Goal: Task Accomplishment & Management: Manage account settings

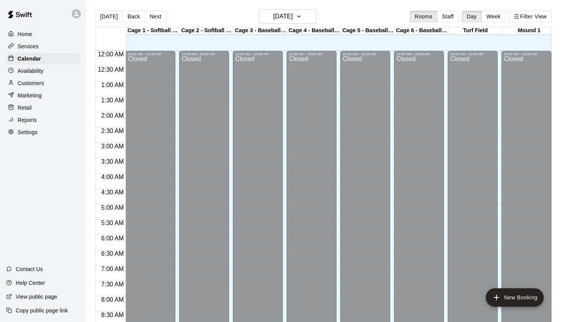
scroll to position [380, 0]
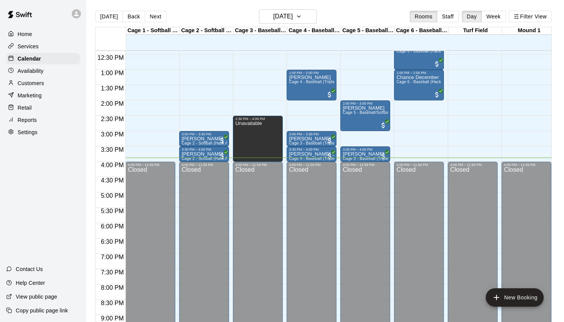
click at [35, 80] on p "Customers" at bounding box center [31, 83] width 26 height 8
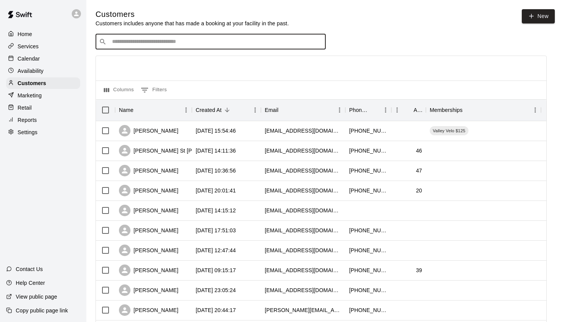
click at [129, 41] on input "Search customers by name or email" at bounding box center [216, 42] width 212 height 8
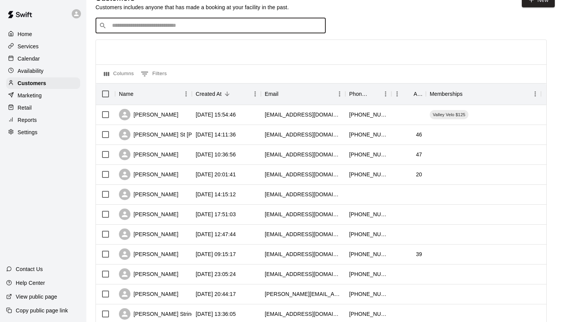
scroll to position [16, 0]
click at [34, 56] on p "Calendar" at bounding box center [29, 59] width 22 height 8
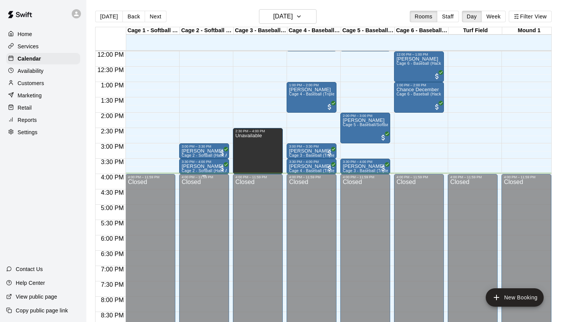
scroll to position [0, 0]
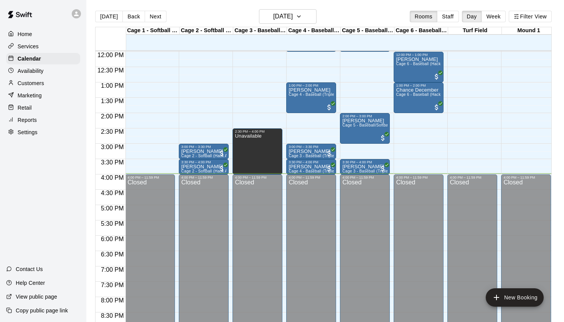
click at [26, 68] on p "Availability" at bounding box center [31, 71] width 26 height 8
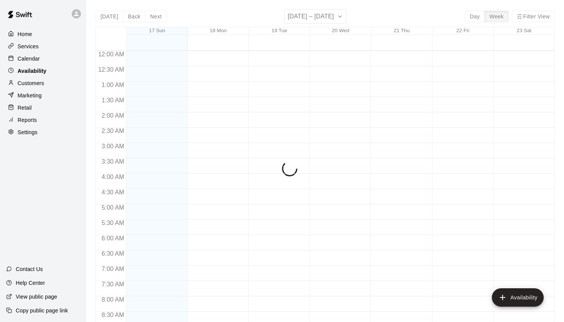
scroll to position [457, 0]
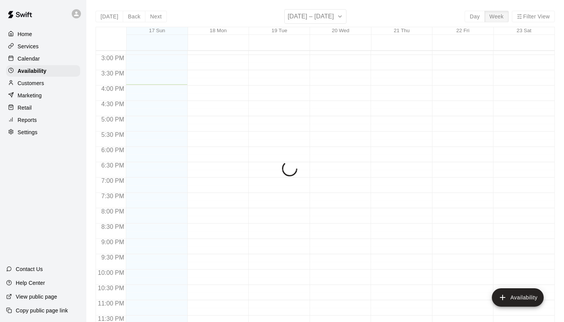
click at [29, 47] on p "Services" at bounding box center [28, 47] width 21 height 8
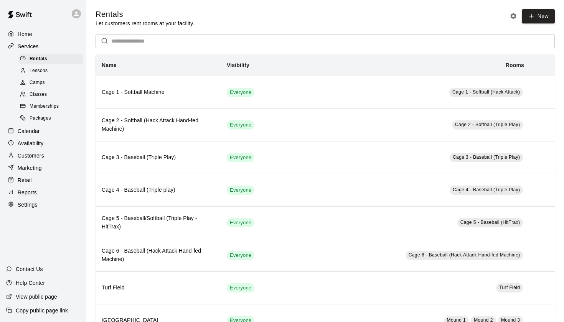
click at [32, 129] on p "Calendar" at bounding box center [29, 131] width 22 height 8
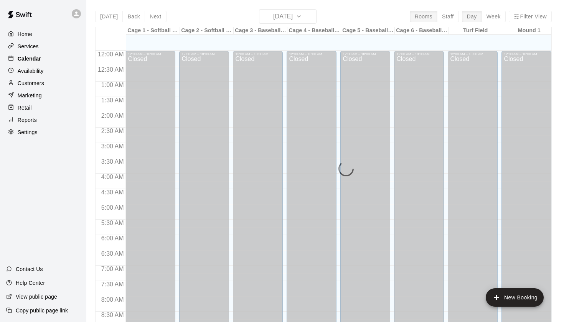
scroll to position [434, 0]
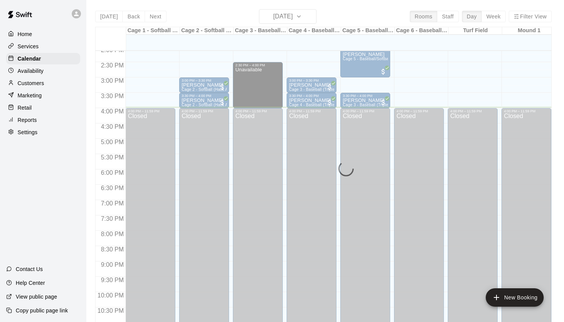
click at [40, 84] on p "Customers" at bounding box center [31, 83] width 26 height 8
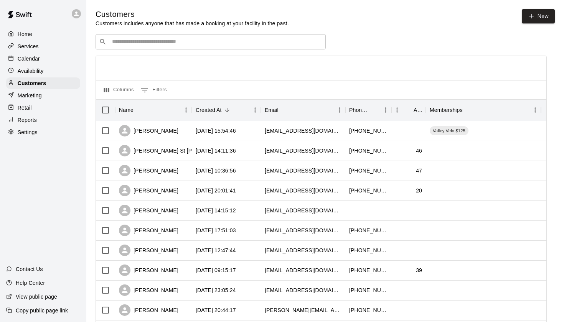
click at [125, 43] on input "Search customers by name or email" at bounding box center [216, 42] width 212 height 8
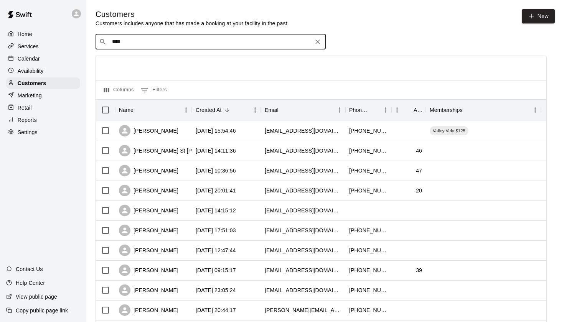
type input "*****"
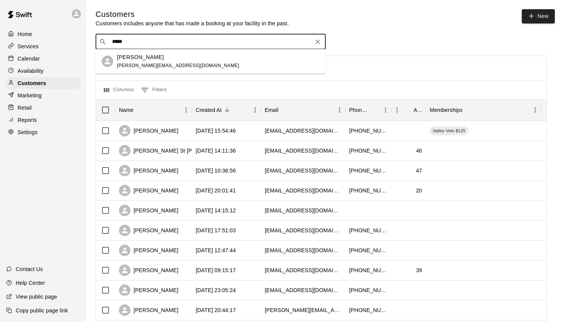
click at [151, 59] on div "[PERSON_NAME]" at bounding box center [178, 57] width 122 height 8
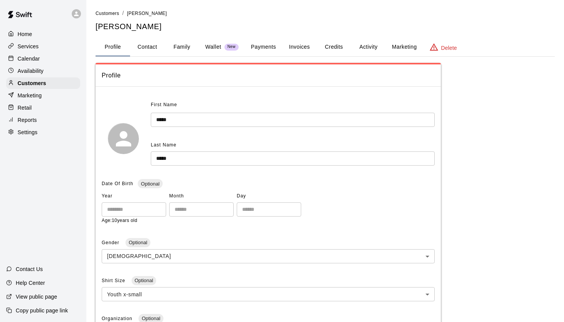
click at [262, 47] on button "Payments" at bounding box center [263, 47] width 37 height 18
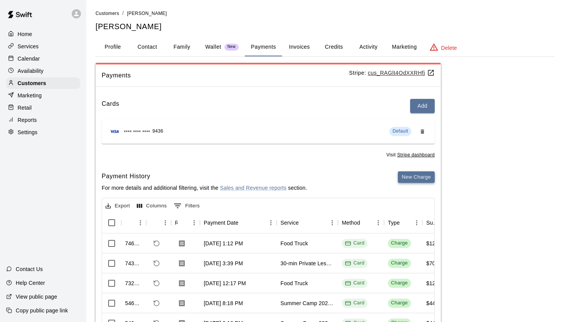
click at [417, 173] on button "New Charge" at bounding box center [416, 177] width 37 height 12
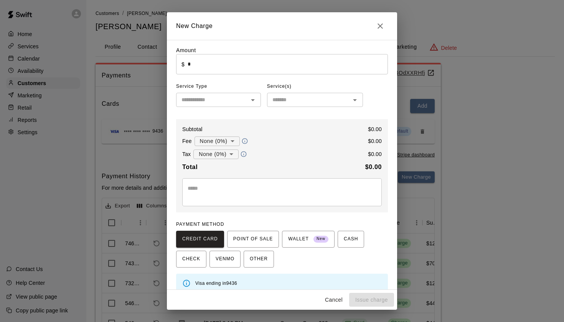
click at [221, 101] on input "text" at bounding box center [211, 100] width 67 height 10
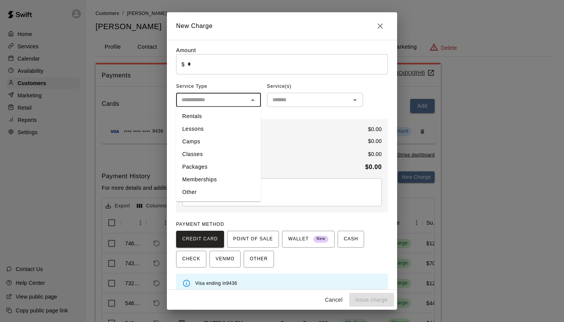
type input "*"
click at [206, 188] on li "Other" at bounding box center [218, 192] width 85 height 13
type input "*****"
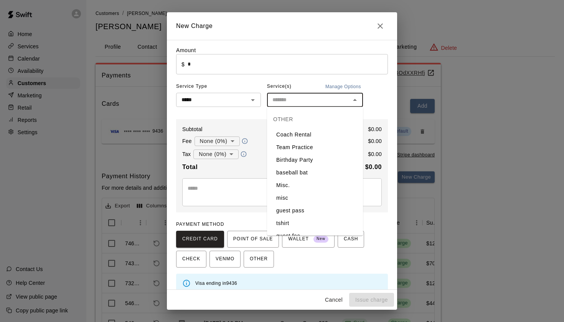
click at [293, 101] on input "text" at bounding box center [308, 100] width 79 height 10
click at [288, 185] on li "Food Truck" at bounding box center [315, 185] width 96 height 13
type input "**********"
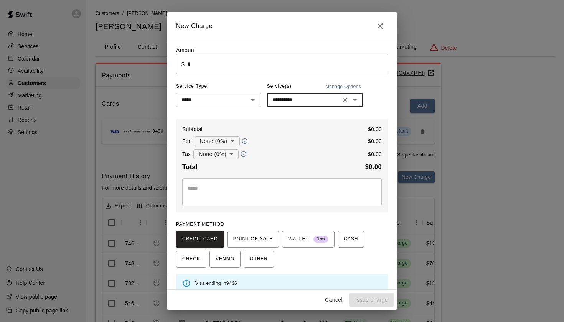
click at [225, 68] on input "*" at bounding box center [288, 64] width 200 height 20
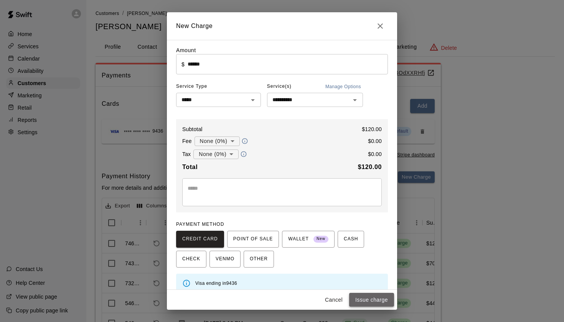
click at [361, 297] on button "Issue charge" at bounding box center [371, 300] width 45 height 14
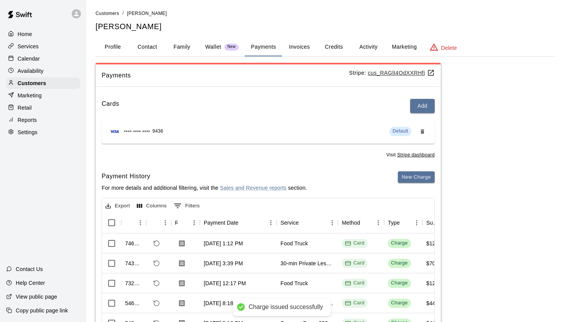
type input "*"
click at [33, 85] on p "Customers" at bounding box center [32, 83] width 28 height 8
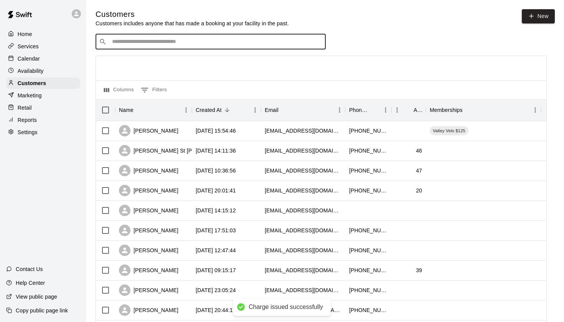
click at [131, 43] on input "Search customers by name or email" at bounding box center [216, 42] width 212 height 8
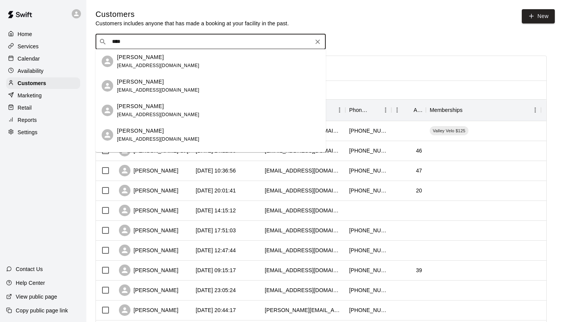
type input "*****"
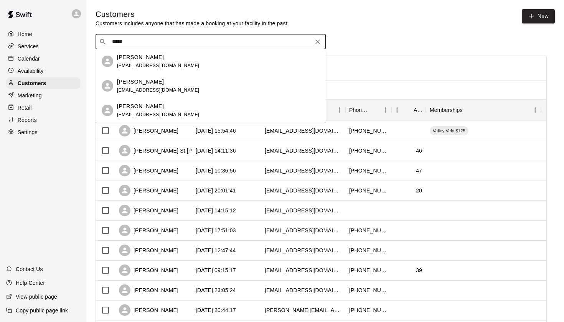
click at [132, 109] on p "[PERSON_NAME]" at bounding box center [140, 106] width 47 height 8
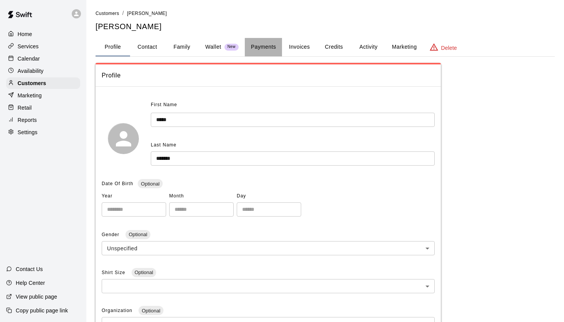
click at [268, 46] on button "Payments" at bounding box center [263, 47] width 37 height 18
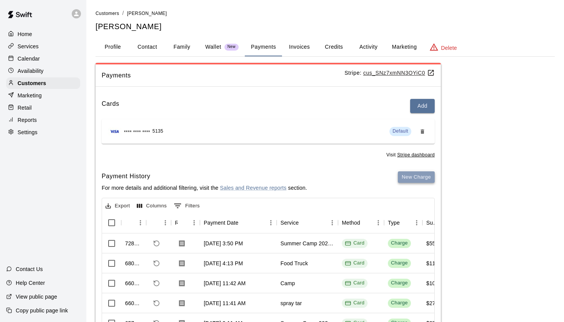
click at [426, 179] on button "New Charge" at bounding box center [416, 177] width 37 height 12
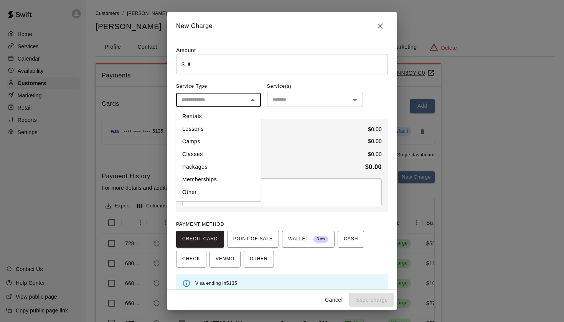
click at [214, 100] on input "text" at bounding box center [211, 100] width 67 height 10
click at [199, 186] on li "Memberships" at bounding box center [218, 179] width 85 height 13
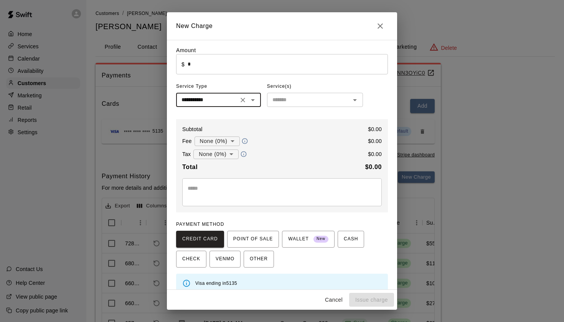
click at [214, 100] on input "**********" at bounding box center [207, 100] width 58 height 10
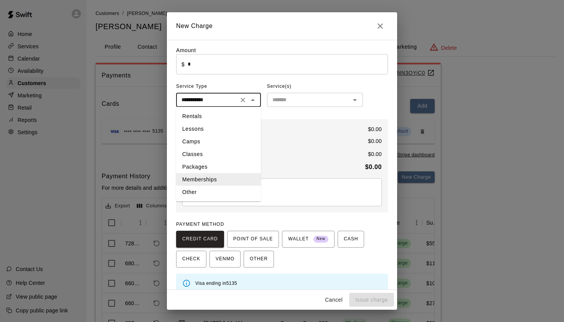
click at [206, 193] on li "Other" at bounding box center [218, 192] width 85 height 13
type input "*****"
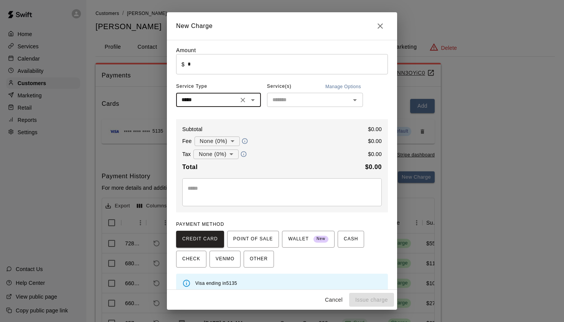
click at [291, 99] on input "text" at bounding box center [308, 100] width 79 height 10
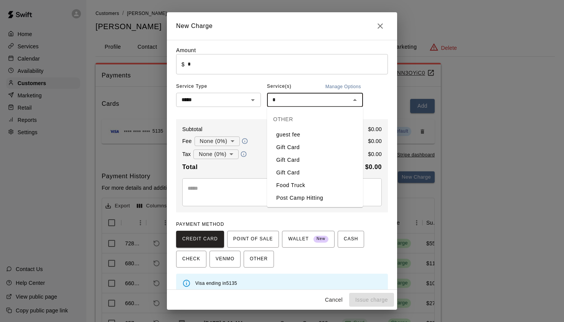
click at [288, 185] on li "Food Truck" at bounding box center [315, 185] width 96 height 13
type input "**********"
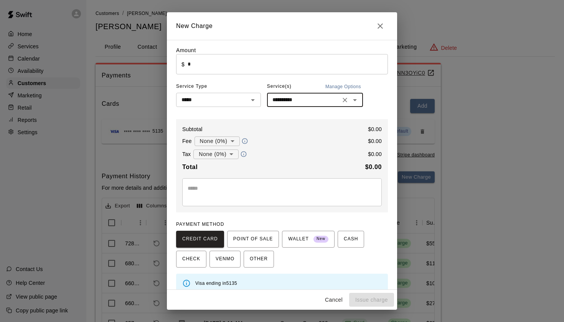
click at [223, 63] on input "*" at bounding box center [288, 64] width 200 height 20
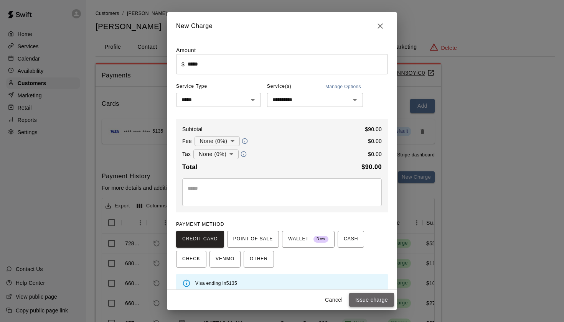
click at [368, 303] on button "Issue charge" at bounding box center [371, 300] width 45 height 14
type input "*"
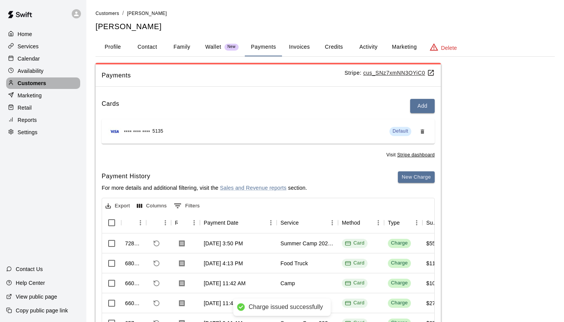
click at [33, 82] on p "Customers" at bounding box center [32, 83] width 28 height 8
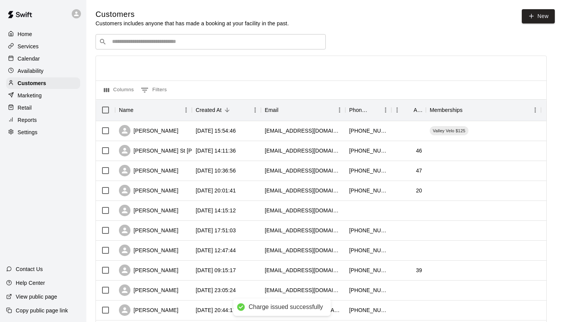
click at [146, 41] on input "Search customers by name or email" at bounding box center [216, 42] width 212 height 8
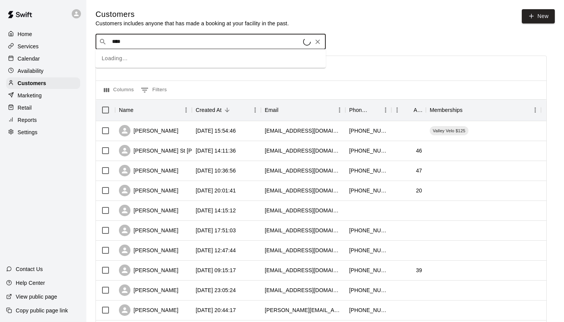
type input "*****"
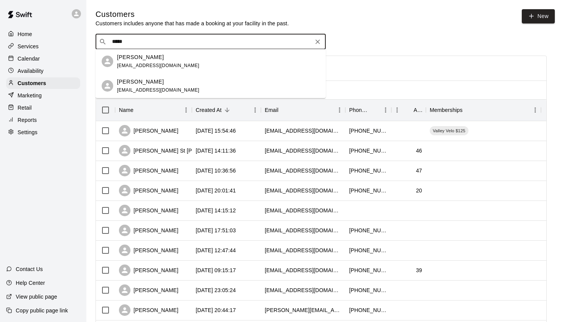
click at [141, 81] on p "[PERSON_NAME]" at bounding box center [140, 82] width 47 height 8
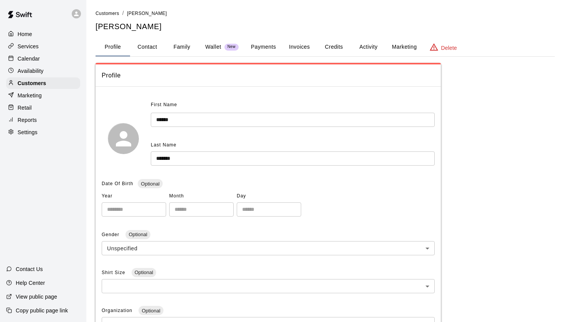
click at [262, 48] on button "Payments" at bounding box center [263, 47] width 37 height 18
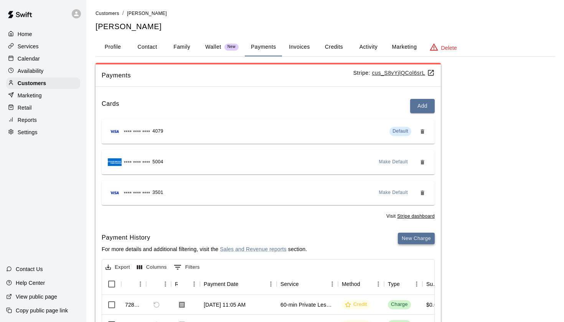
click at [414, 234] on button "New Charge" at bounding box center [416, 239] width 37 height 12
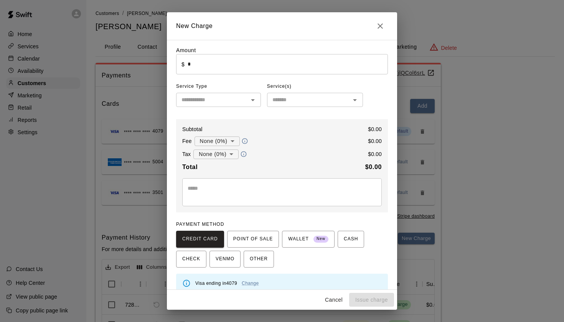
click at [224, 99] on input "text" at bounding box center [211, 100] width 67 height 10
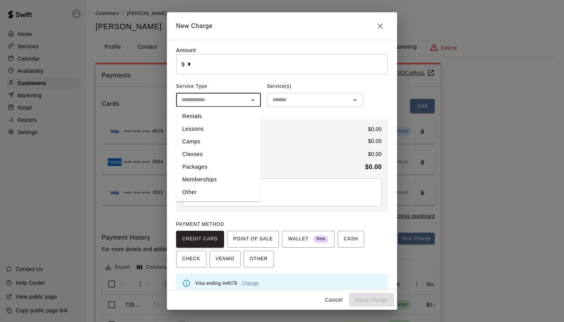
click at [203, 193] on li "Other" at bounding box center [218, 192] width 85 height 13
type input "*****"
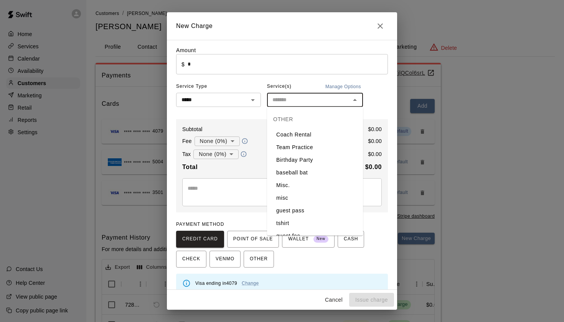
click at [293, 102] on input "text" at bounding box center [308, 100] width 79 height 10
click at [290, 187] on li "Food Truck" at bounding box center [315, 185] width 96 height 13
type input "**********"
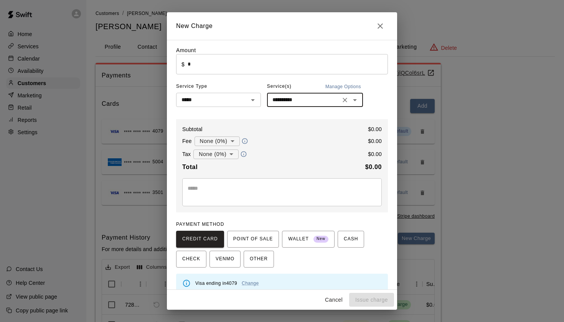
click at [248, 69] on input "*" at bounding box center [288, 64] width 200 height 20
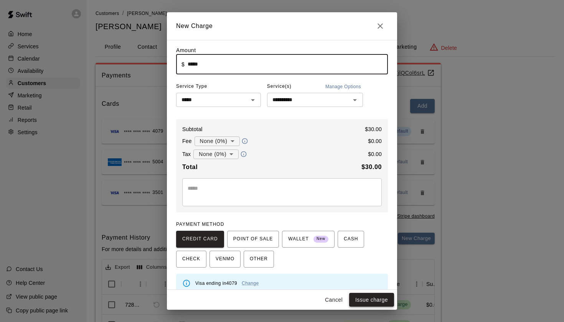
click at [370, 297] on button "Issue charge" at bounding box center [371, 300] width 45 height 14
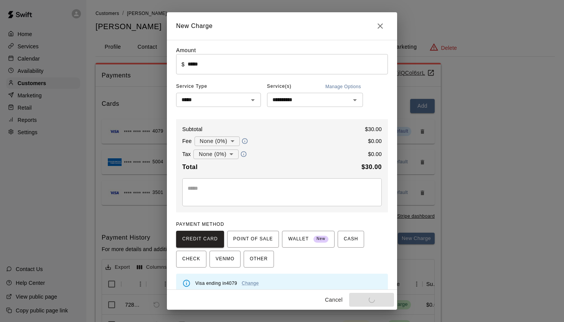
type input "*"
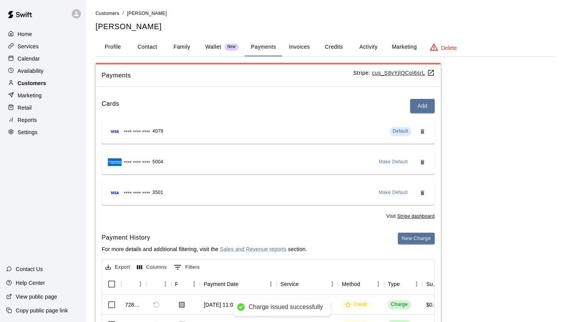
click at [36, 84] on p "Customers" at bounding box center [32, 83] width 28 height 8
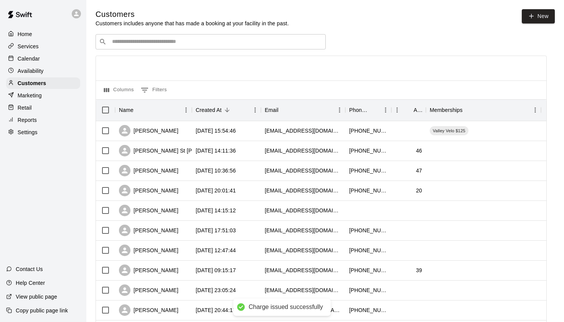
click at [145, 40] on input "Search customers by name or email" at bounding box center [216, 42] width 212 height 8
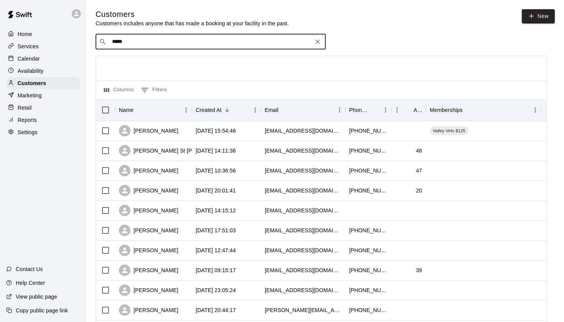
type input "******"
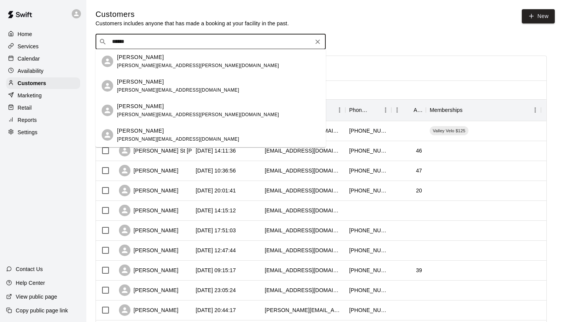
click at [151, 111] on div "[PERSON_NAME] Felder [EMAIL_ADDRESS][PERSON_NAME][DOMAIN_NAME]" at bounding box center [198, 110] width 162 height 16
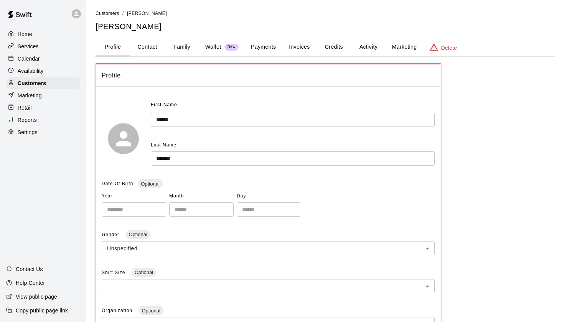
click at [254, 47] on button "Payments" at bounding box center [263, 47] width 37 height 18
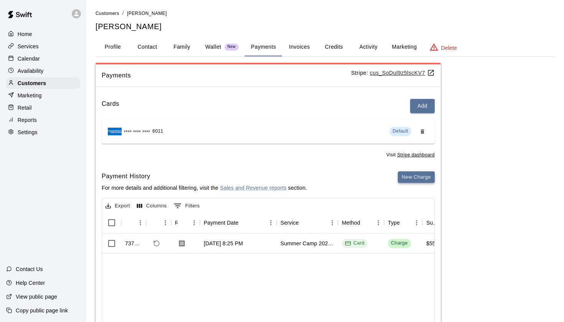
click at [413, 176] on button "New Charge" at bounding box center [416, 177] width 37 height 12
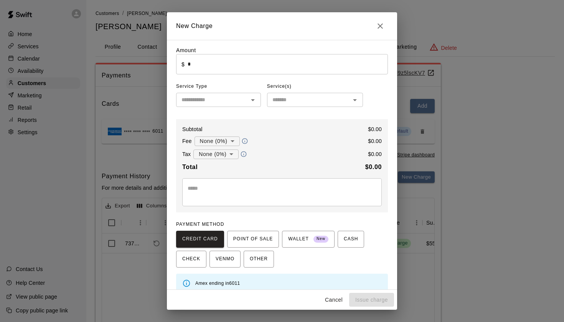
click at [237, 93] on div "​" at bounding box center [218, 100] width 85 height 14
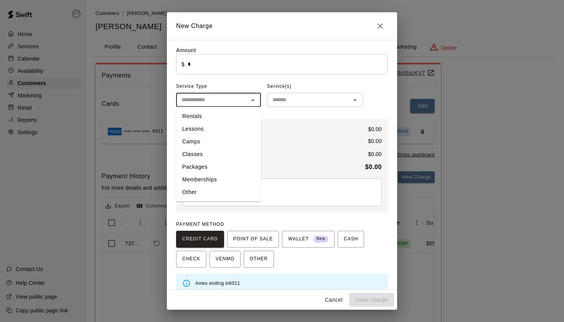
click at [235, 102] on input "text" at bounding box center [211, 100] width 67 height 10
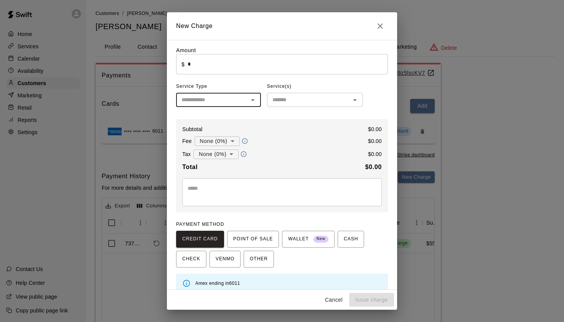
click at [226, 99] on input "text" at bounding box center [211, 100] width 67 height 10
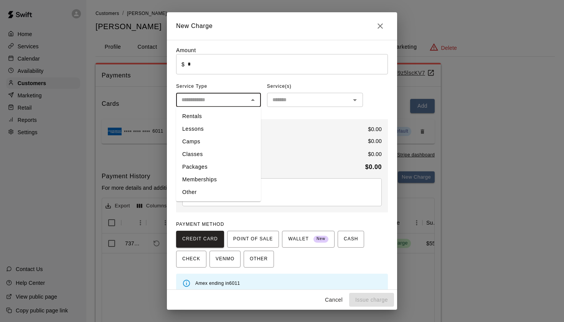
click at [210, 193] on li "Other" at bounding box center [218, 192] width 85 height 13
type input "*****"
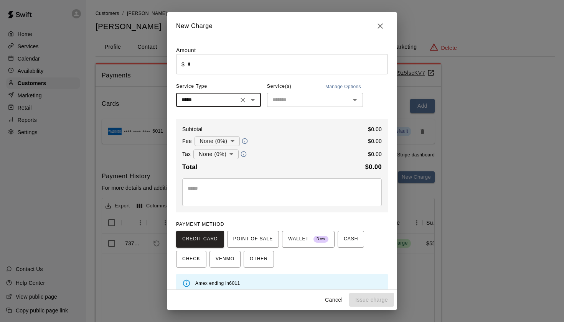
click at [279, 97] on input "text" at bounding box center [308, 100] width 79 height 10
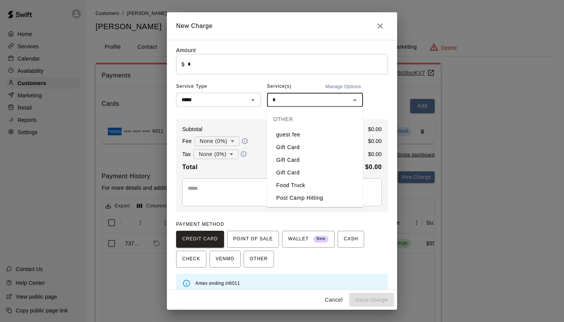
click at [282, 184] on li "Food Truck" at bounding box center [315, 185] width 96 height 13
type input "**********"
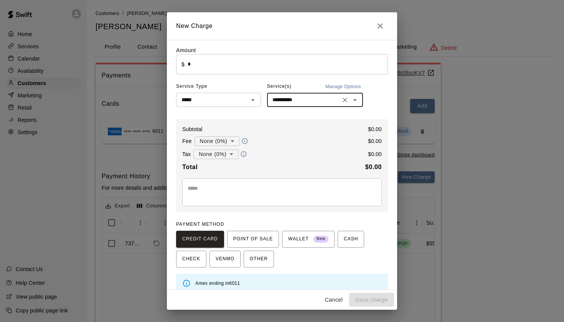
click at [217, 64] on input "*" at bounding box center [288, 64] width 200 height 20
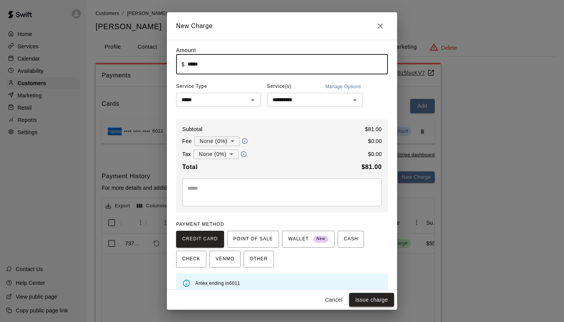
click at [365, 299] on button "Issue charge" at bounding box center [371, 300] width 45 height 14
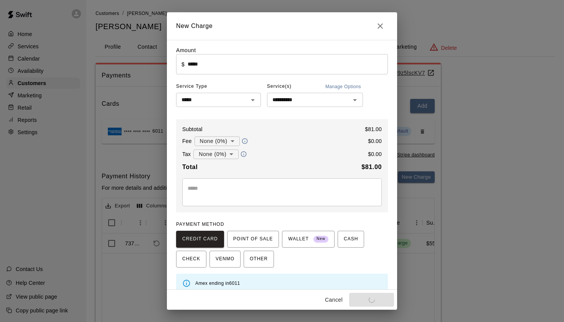
type input "*"
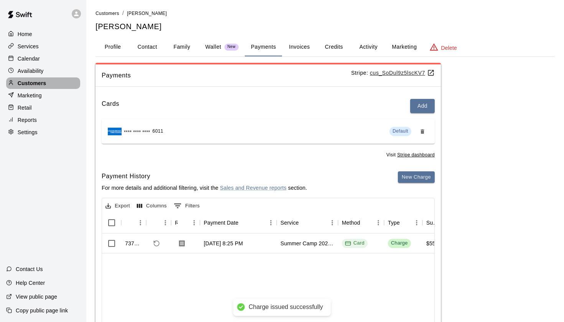
click at [38, 83] on p "Customers" at bounding box center [32, 83] width 28 height 8
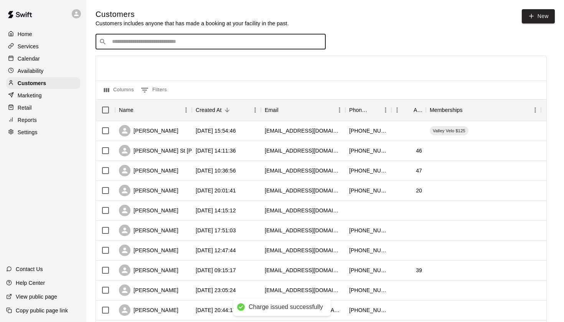
click at [147, 41] on input "Search customers by name or email" at bounding box center [216, 42] width 212 height 8
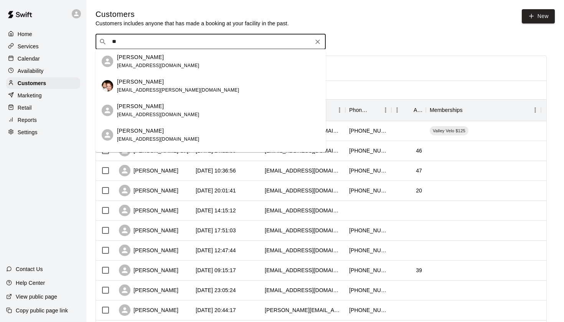
type input "*"
click at [136, 131] on p "[PERSON_NAME]" at bounding box center [140, 131] width 47 height 8
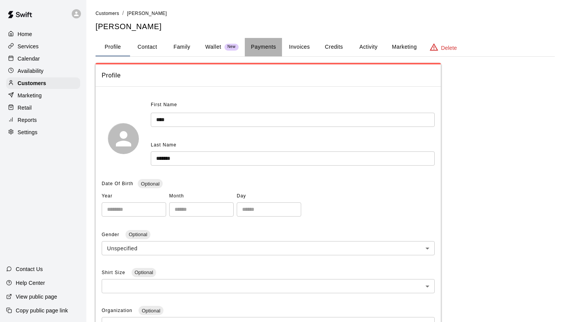
click at [257, 43] on button "Payments" at bounding box center [263, 47] width 37 height 18
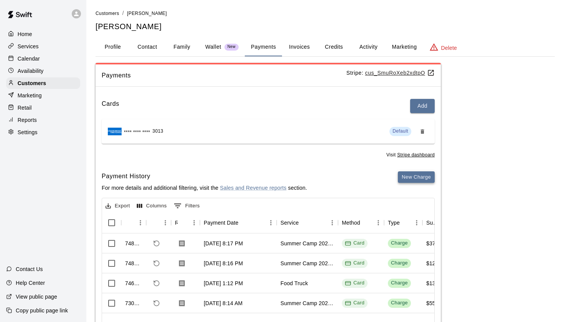
click at [417, 171] on button "New Charge" at bounding box center [416, 177] width 37 height 12
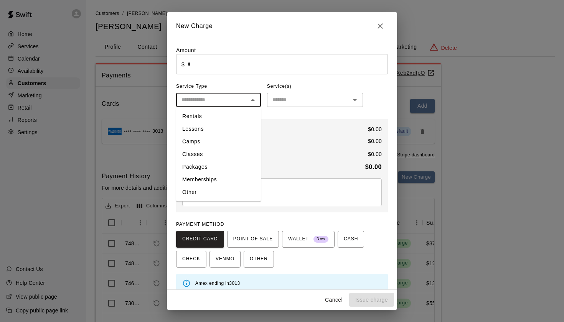
click at [217, 101] on input "text" at bounding box center [211, 100] width 67 height 10
click at [211, 192] on li "Other" at bounding box center [218, 192] width 85 height 13
type input "*****"
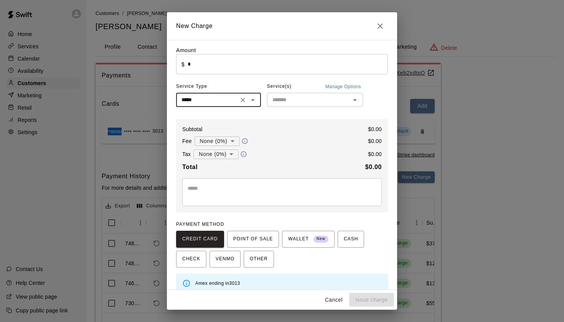
click at [308, 103] on input "text" at bounding box center [308, 100] width 79 height 10
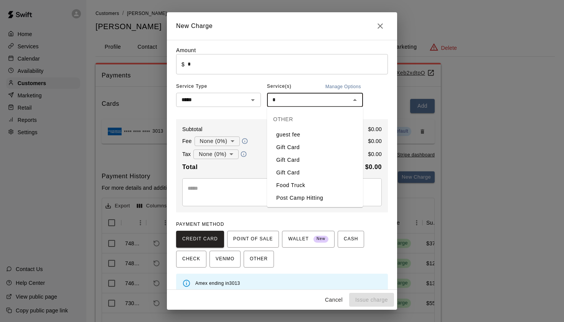
click at [289, 186] on li "Food Truck" at bounding box center [315, 185] width 96 height 13
type input "**********"
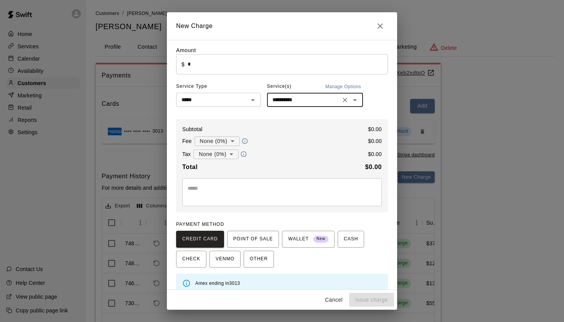
click at [201, 69] on input "*" at bounding box center [288, 64] width 200 height 20
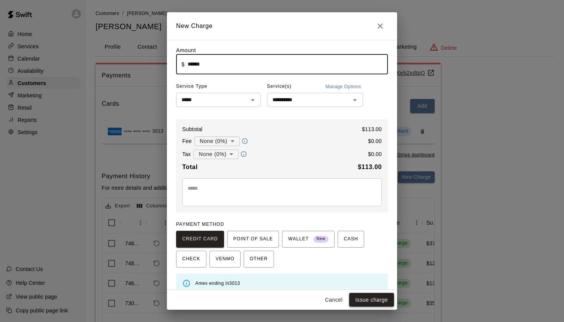
click at [366, 297] on button "Issue charge" at bounding box center [371, 300] width 45 height 14
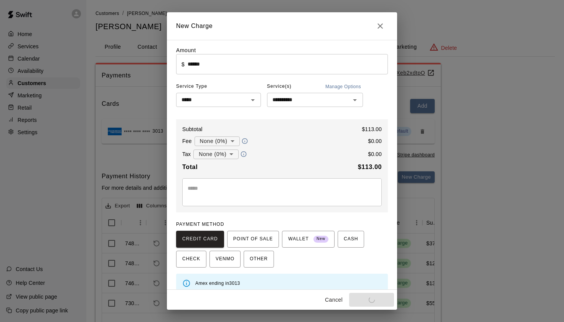
type input "*"
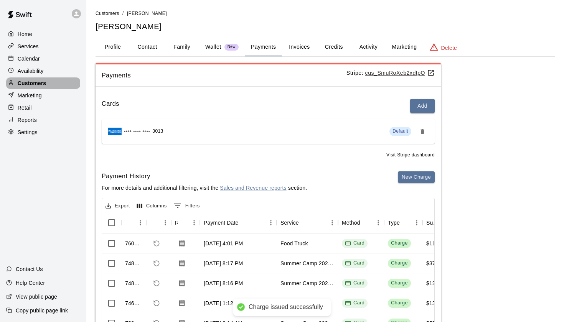
click at [27, 81] on p "Customers" at bounding box center [32, 83] width 28 height 8
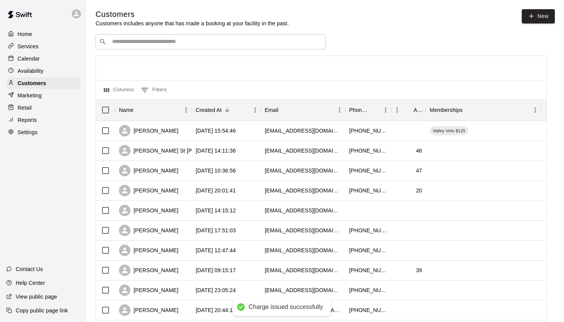
click at [130, 44] on input "Search customers by name or email" at bounding box center [216, 42] width 212 height 8
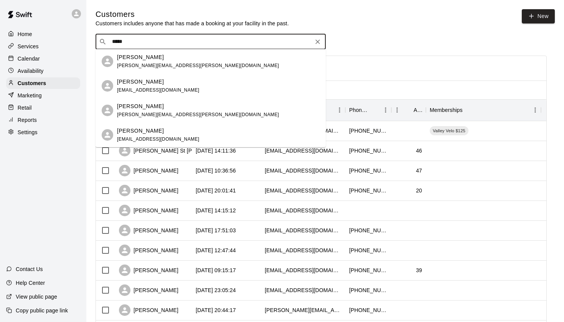
type input "******"
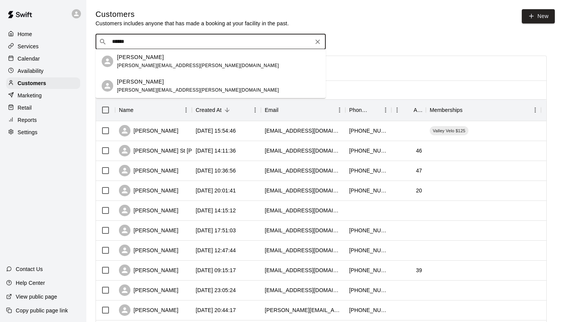
click at [150, 91] on span "[PERSON_NAME][EMAIL_ADDRESS][PERSON_NAME][DOMAIN_NAME]" at bounding box center [198, 89] width 162 height 5
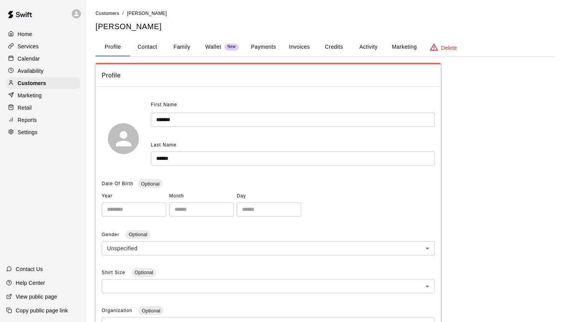
click at [268, 46] on button "Payments" at bounding box center [263, 47] width 37 height 18
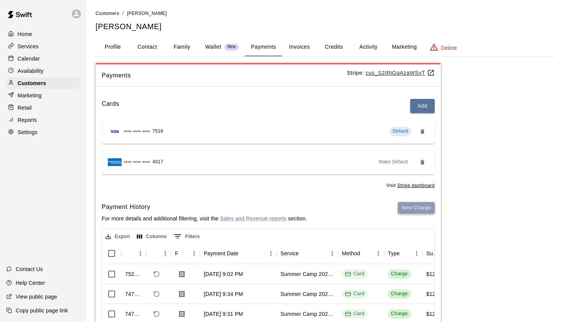
click at [417, 206] on button "New Charge" at bounding box center [416, 208] width 37 height 12
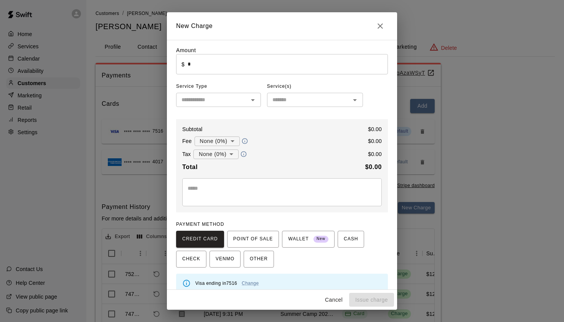
click at [231, 101] on input "text" at bounding box center [211, 100] width 67 height 10
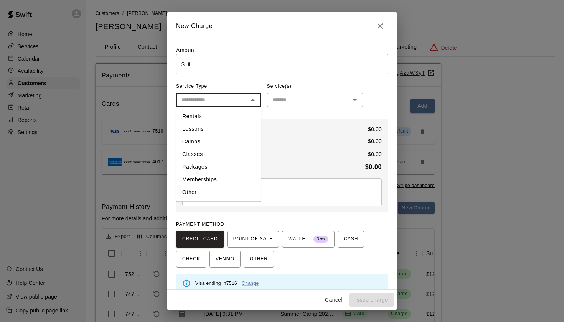
click at [218, 191] on li "Other" at bounding box center [218, 192] width 85 height 13
type input "*****"
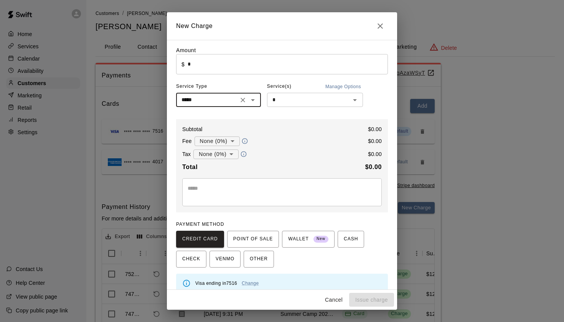
click at [293, 101] on input "*" at bounding box center [308, 100] width 79 height 10
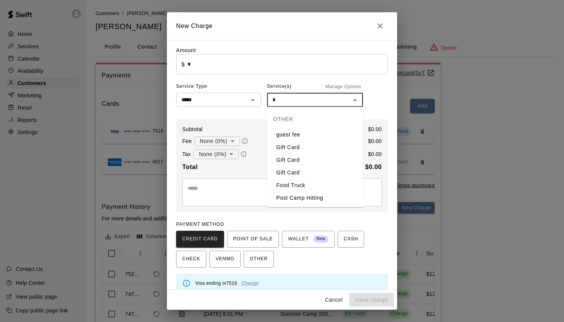
click at [288, 183] on li "Food Truck" at bounding box center [315, 185] width 96 height 13
type input "**********"
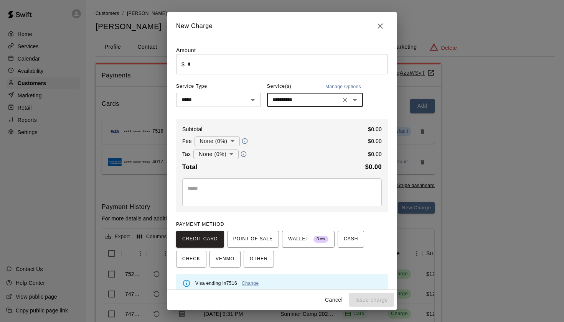
click at [218, 67] on input "*" at bounding box center [288, 64] width 200 height 20
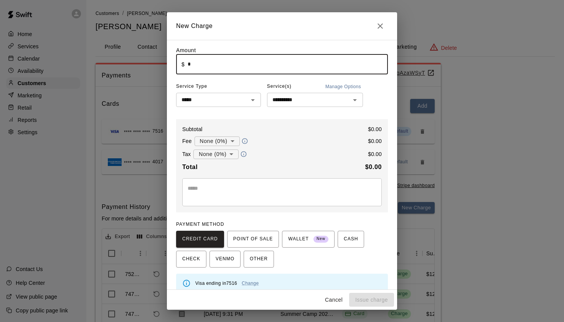
type input "*"
click at [370, 299] on button "Issue charge" at bounding box center [371, 300] width 45 height 14
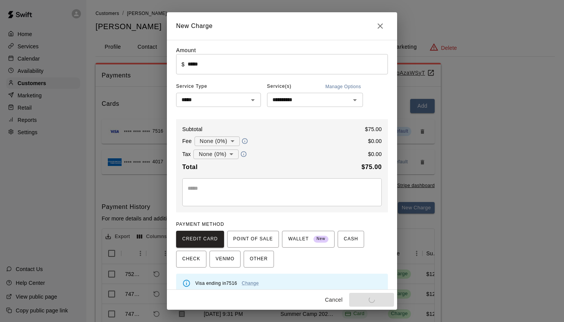
type input "*"
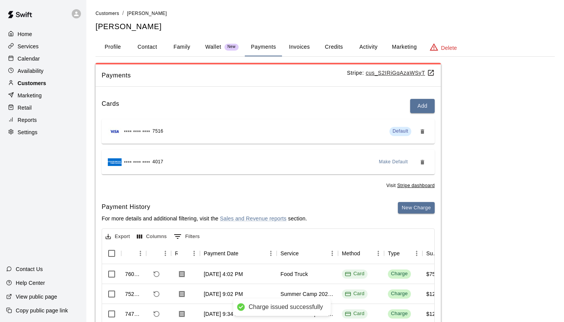
click at [27, 82] on p "Customers" at bounding box center [32, 83] width 28 height 8
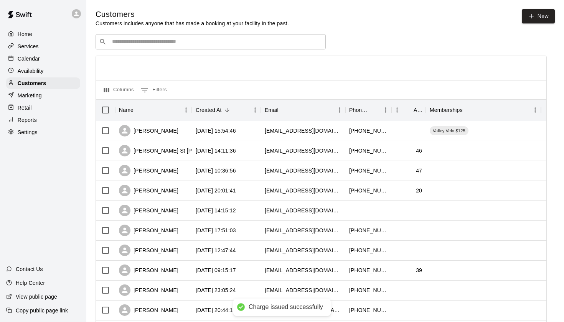
click at [149, 46] on div "​ ​" at bounding box center [210, 41] width 230 height 15
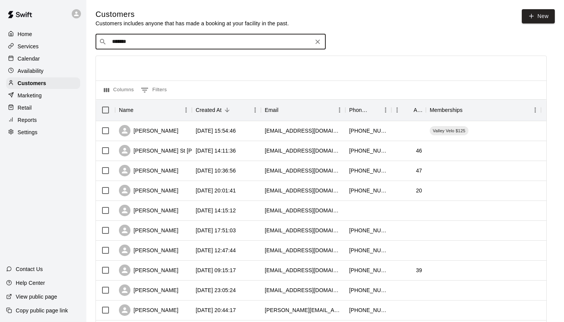
type input "********"
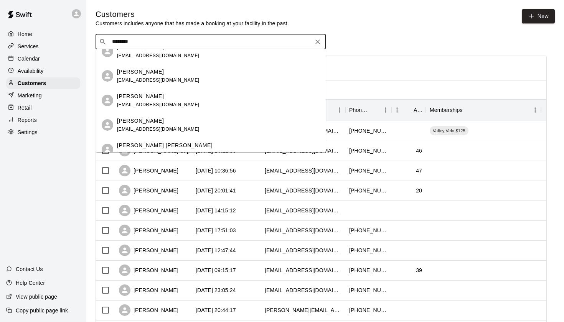
scroll to position [144, 0]
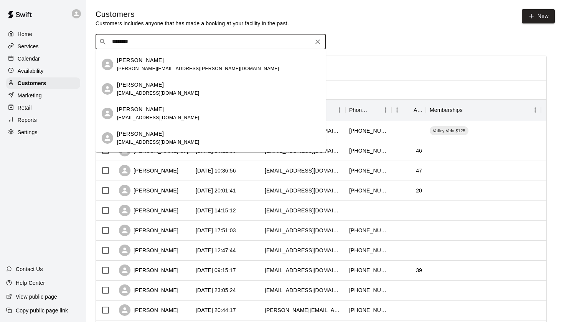
click at [131, 85] on p "[PERSON_NAME]" at bounding box center [140, 85] width 47 height 8
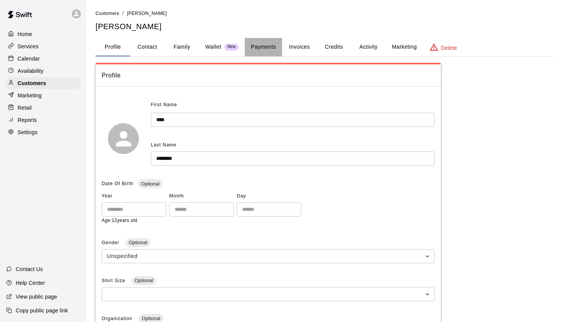
click at [257, 44] on button "Payments" at bounding box center [263, 47] width 37 height 18
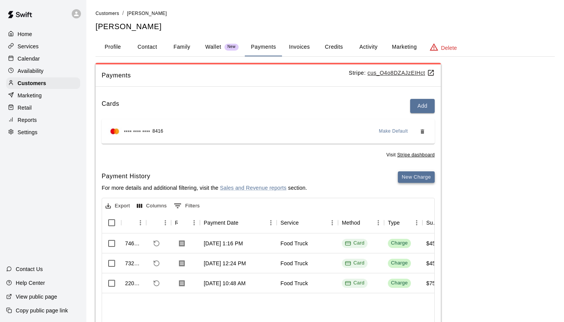
click at [403, 178] on button "New Charge" at bounding box center [416, 177] width 37 height 12
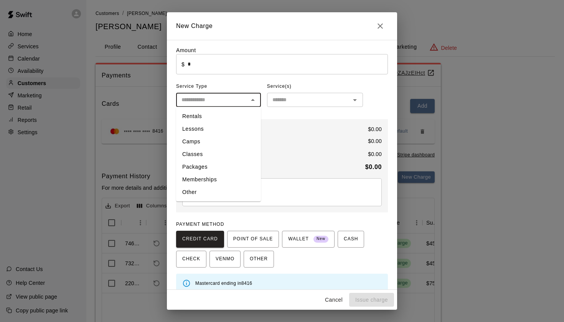
click at [211, 100] on input "text" at bounding box center [211, 100] width 67 height 10
click at [197, 190] on li "Other" at bounding box center [218, 192] width 85 height 13
type input "*****"
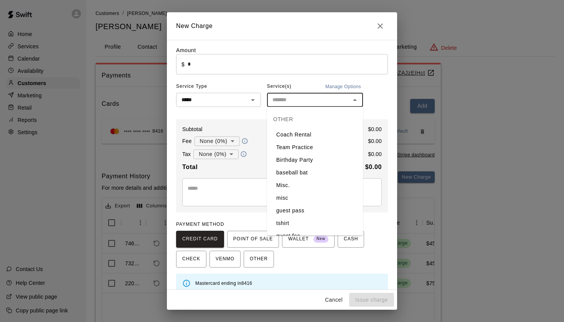
click at [284, 97] on input "text" at bounding box center [308, 100] width 79 height 10
click at [275, 184] on li "Food Truck" at bounding box center [315, 185] width 96 height 13
type input "**********"
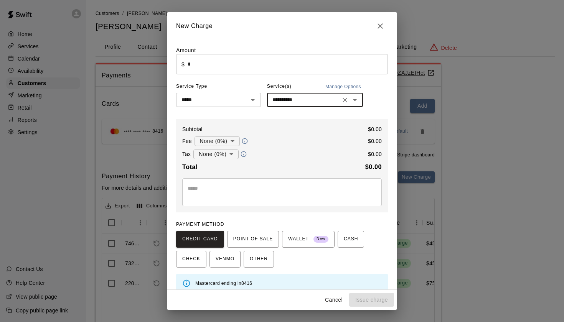
click at [214, 62] on input "*" at bounding box center [288, 64] width 200 height 20
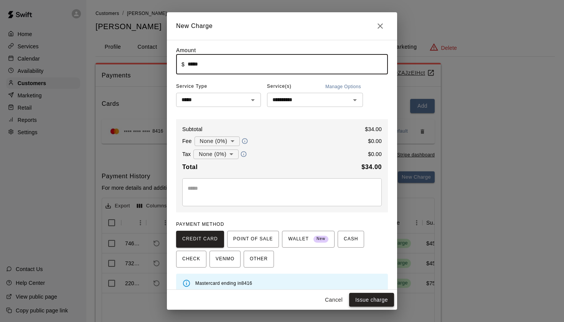
click at [365, 304] on button "Issue charge" at bounding box center [371, 300] width 45 height 14
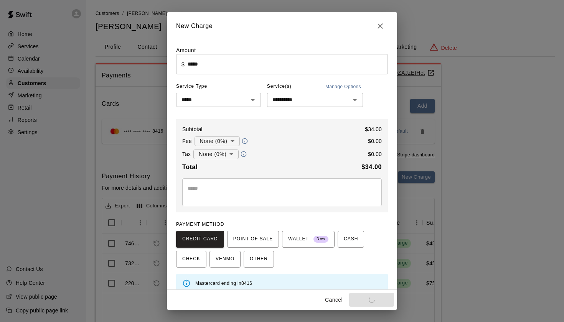
type input "*"
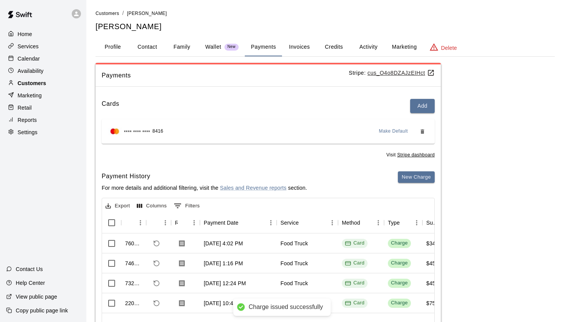
click at [43, 81] on p "Customers" at bounding box center [32, 83] width 28 height 8
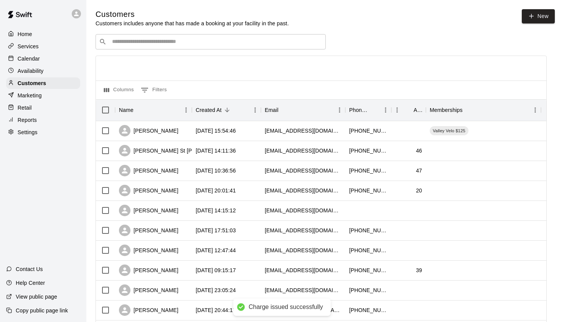
click at [156, 41] on input "Search customers by name or email" at bounding box center [216, 42] width 212 height 8
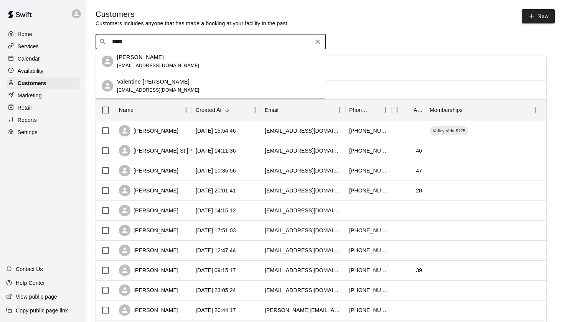
type input "******"
click at [135, 80] on p "Valentine [PERSON_NAME]" at bounding box center [153, 82] width 72 height 8
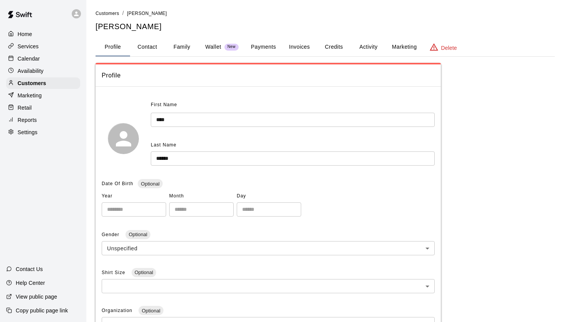
click at [260, 46] on button "Payments" at bounding box center [263, 47] width 37 height 18
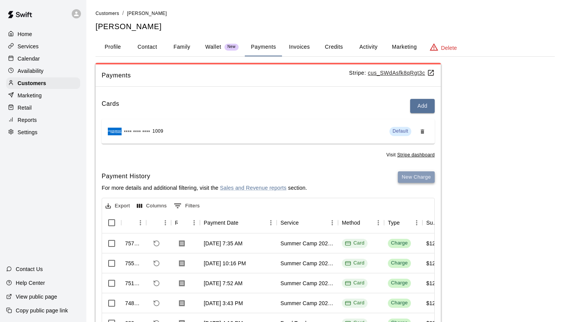
click at [416, 172] on button "New Charge" at bounding box center [416, 177] width 37 height 12
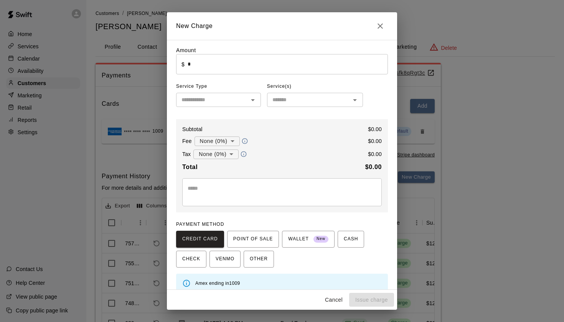
click at [233, 98] on input "text" at bounding box center [211, 100] width 67 height 10
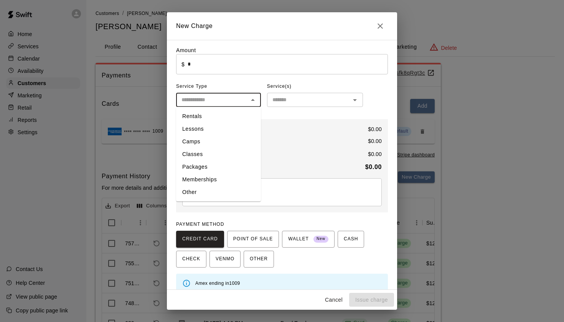
click at [223, 192] on li "Other" at bounding box center [218, 192] width 85 height 13
type input "*****"
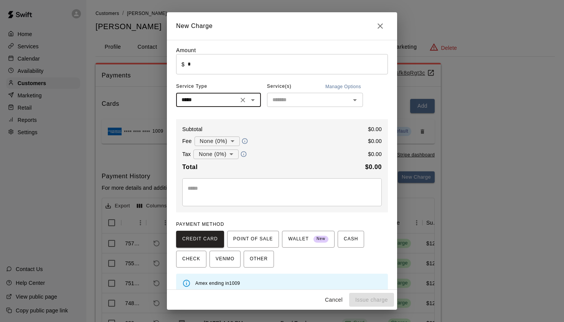
click at [281, 102] on input "text" at bounding box center [308, 100] width 79 height 10
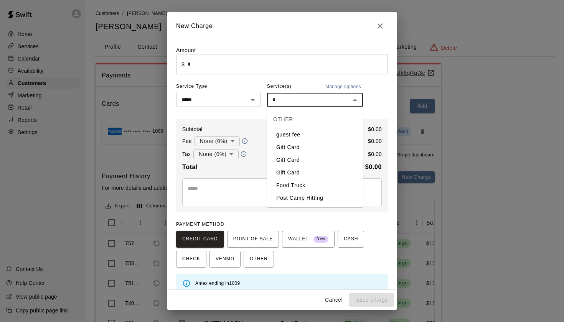
click at [281, 184] on li "Food Truck" at bounding box center [315, 185] width 96 height 13
type input "**********"
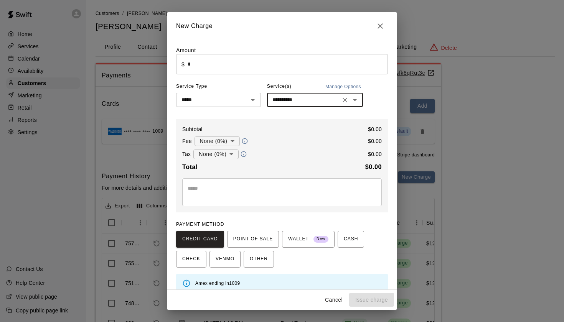
click at [210, 67] on input "*" at bounding box center [288, 64] width 200 height 20
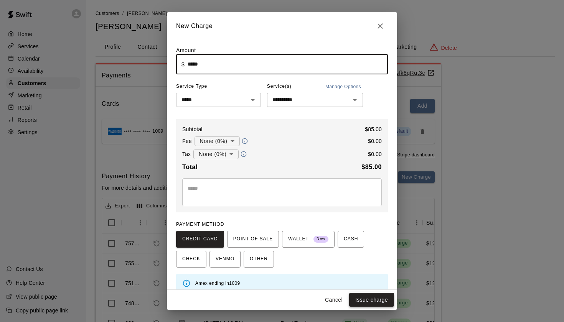
click at [365, 299] on button "Issue charge" at bounding box center [371, 300] width 45 height 14
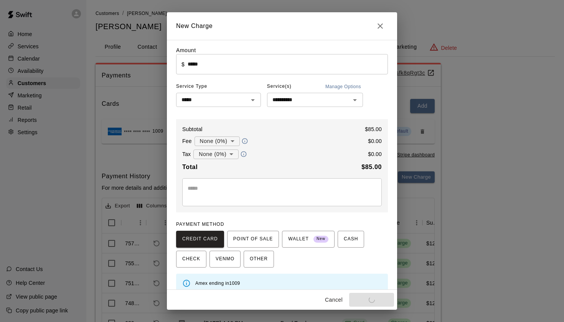
type input "*"
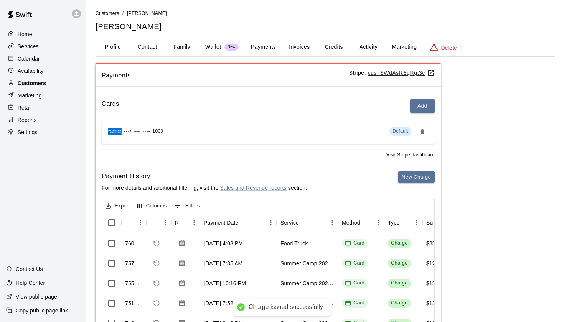
click at [35, 81] on p "Customers" at bounding box center [32, 83] width 28 height 8
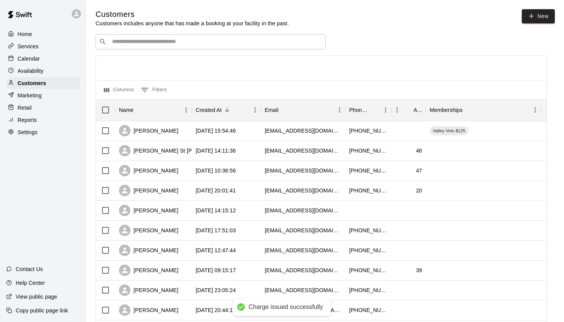
click at [129, 43] on input "Search customers by name or email" at bounding box center [216, 42] width 212 height 8
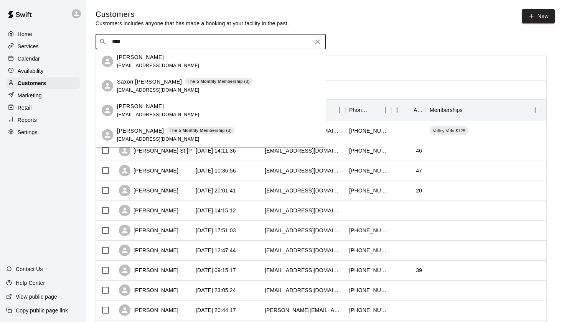
type input "*****"
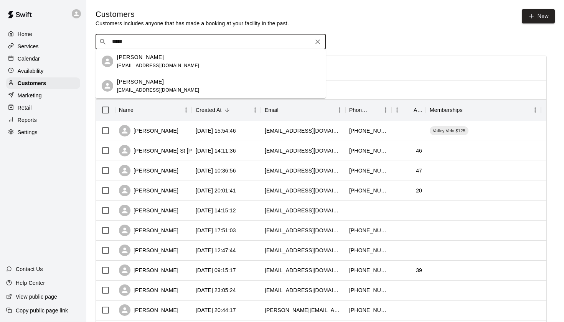
click at [144, 86] on div "[PERSON_NAME] [EMAIL_ADDRESS][DOMAIN_NAME]" at bounding box center [158, 86] width 82 height 16
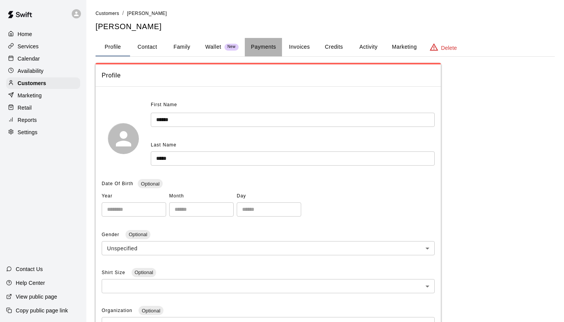
click at [249, 49] on button "Payments" at bounding box center [263, 47] width 37 height 18
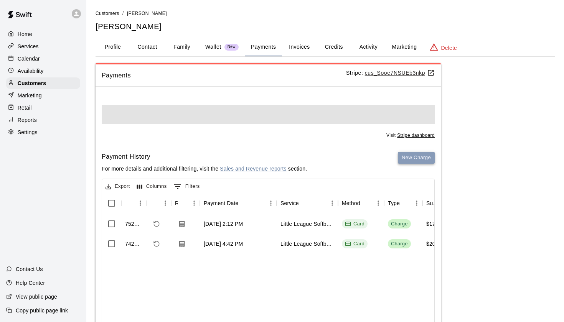
click at [408, 159] on button "New Charge" at bounding box center [416, 158] width 37 height 12
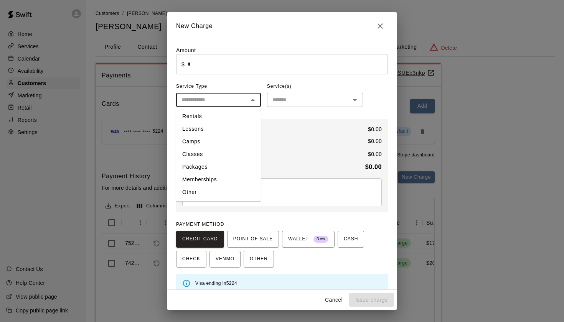
click at [188, 98] on input "text" at bounding box center [211, 100] width 67 height 10
click at [197, 189] on li "Other" at bounding box center [218, 192] width 85 height 13
type input "*****"
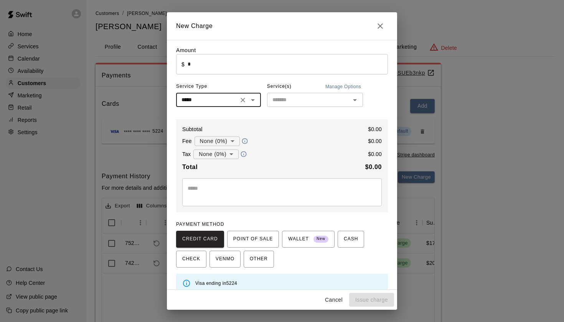
click at [288, 100] on input "text" at bounding box center [308, 100] width 79 height 10
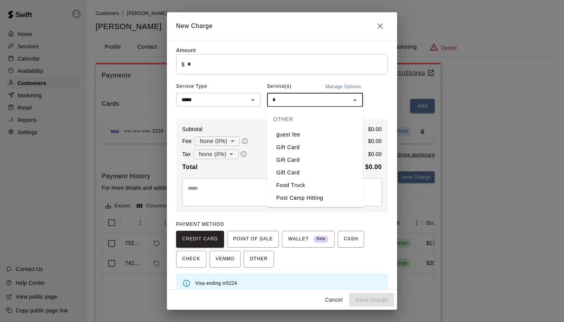
click at [287, 185] on li "Food Truck" at bounding box center [315, 185] width 96 height 13
type input "**********"
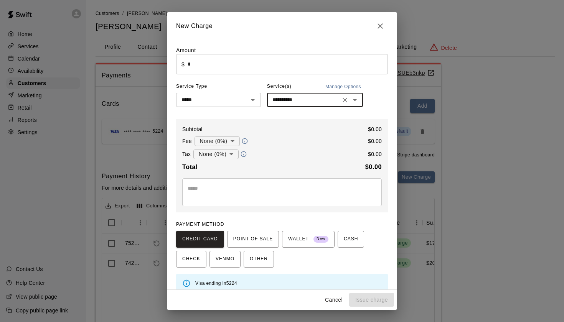
click at [208, 61] on input "*" at bounding box center [288, 64] width 200 height 20
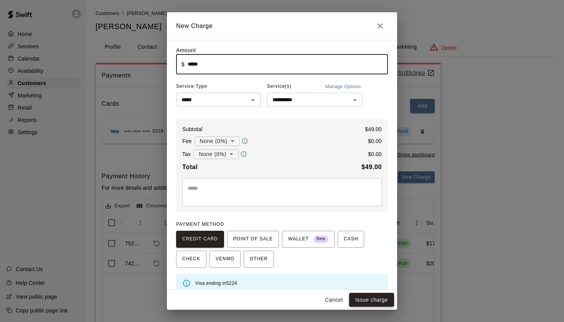
click at [378, 302] on button "Issue charge" at bounding box center [371, 300] width 45 height 14
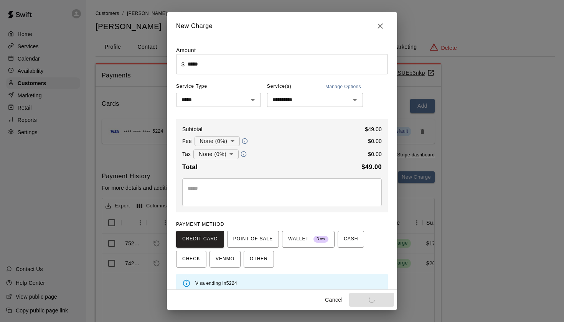
type input "*"
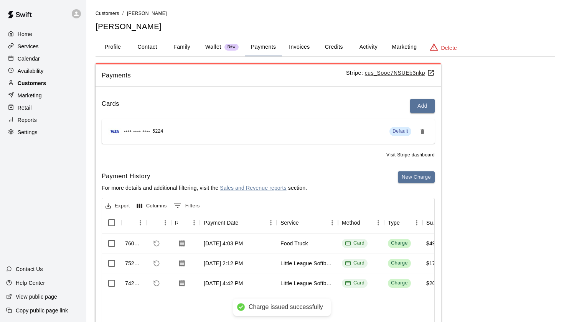
click at [30, 82] on p "Customers" at bounding box center [32, 83] width 28 height 8
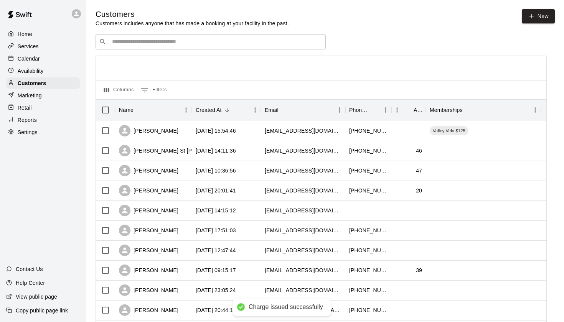
click at [140, 35] on div "​ ​" at bounding box center [210, 41] width 230 height 15
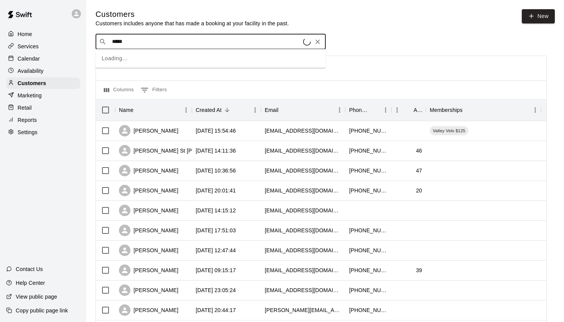
type input "******"
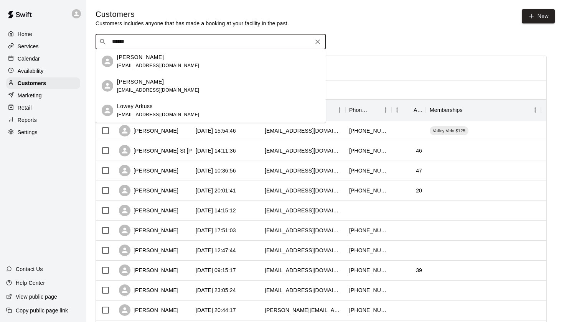
click at [144, 89] on span "[EMAIL_ADDRESS][DOMAIN_NAME]" at bounding box center [158, 89] width 82 height 5
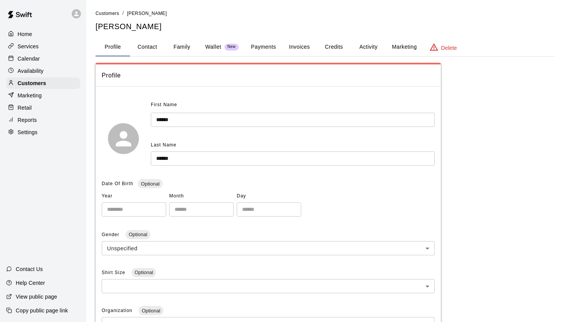
click at [262, 46] on button "Payments" at bounding box center [263, 47] width 37 height 18
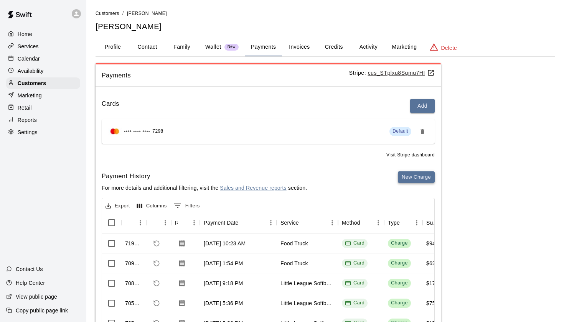
click at [424, 174] on button "New Charge" at bounding box center [416, 177] width 37 height 12
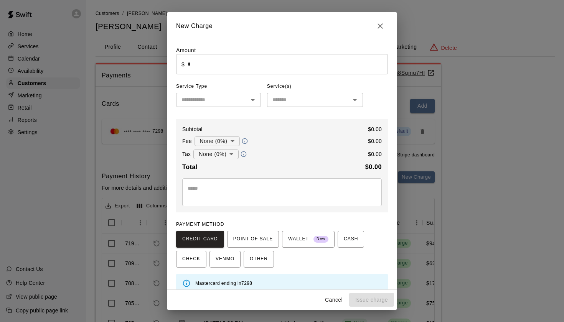
click at [217, 93] on div "​" at bounding box center [218, 100] width 85 height 14
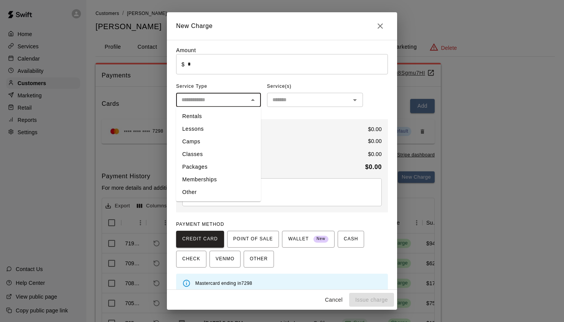
click at [209, 201] on ul "Rentals Lessons Camps Classes Packages Memberships Other" at bounding box center [218, 154] width 85 height 95
click at [294, 95] on input "text" at bounding box center [308, 100] width 79 height 10
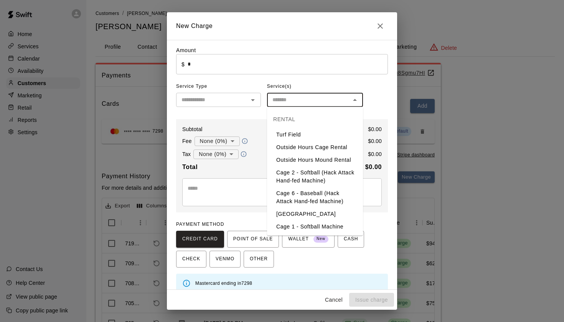
click at [225, 95] on input "text" at bounding box center [211, 100] width 67 height 10
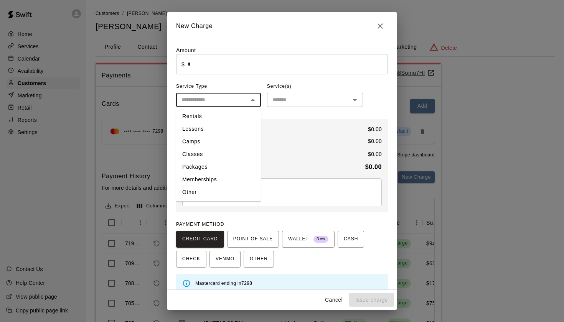
click at [207, 194] on li "Other" at bounding box center [218, 192] width 85 height 13
type input "*****"
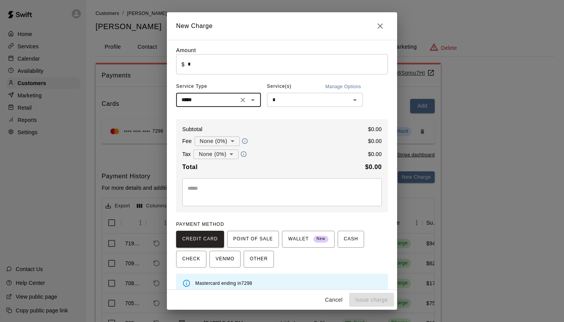
click at [290, 99] on input "*" at bounding box center [308, 100] width 79 height 10
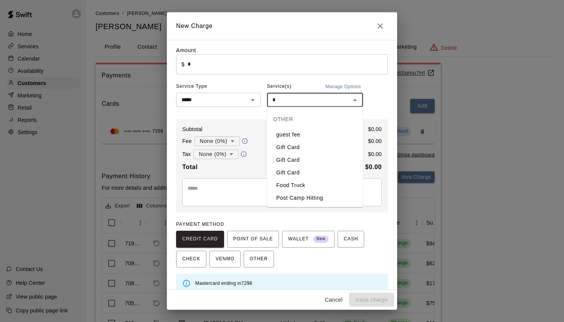
click at [291, 185] on li "Food Truck" at bounding box center [315, 185] width 96 height 13
type input "**********"
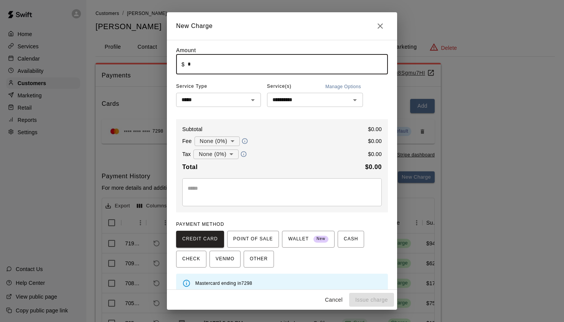
click at [233, 71] on input "*" at bounding box center [288, 64] width 200 height 20
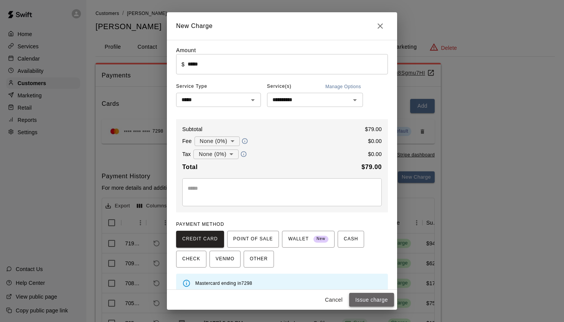
click at [376, 299] on button "Issue charge" at bounding box center [371, 300] width 45 height 14
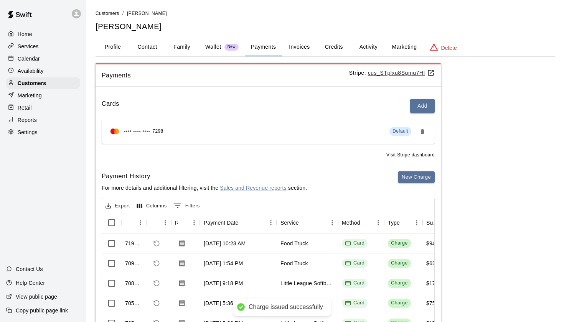
type input "*"
click at [29, 83] on p "Customers" at bounding box center [32, 83] width 28 height 8
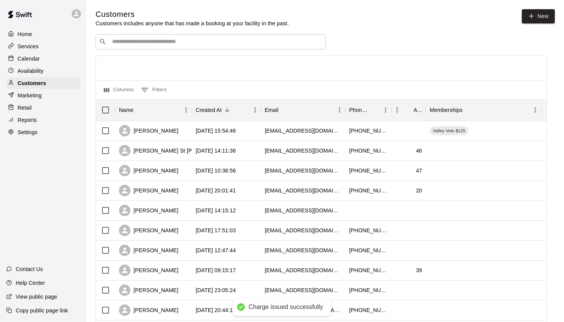
click at [127, 41] on input "Search customers by name or email" at bounding box center [216, 42] width 212 height 8
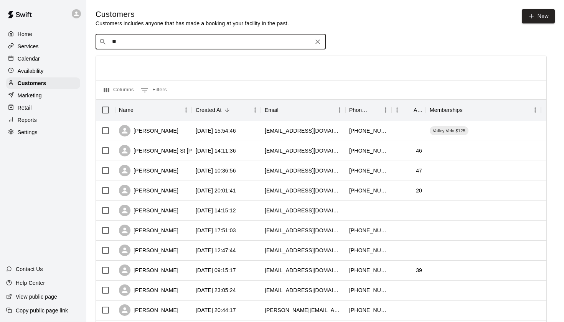
type input "*"
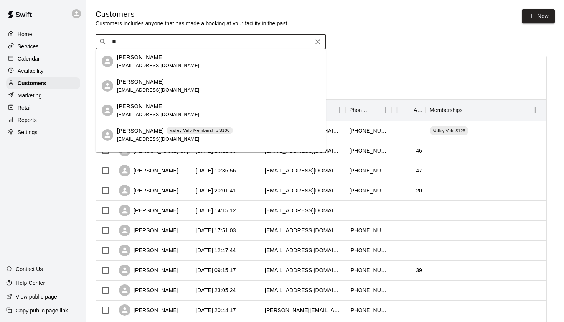
type input "*"
type input "***"
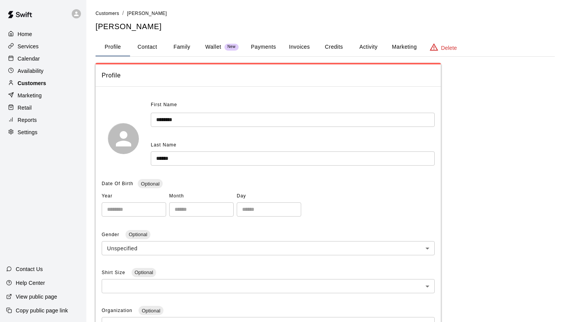
click at [46, 88] on div "Customers" at bounding box center [43, 83] width 74 height 12
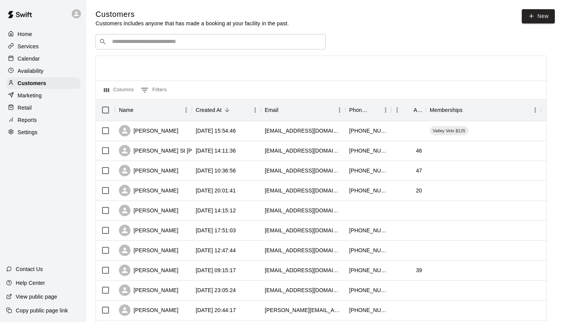
click at [156, 40] on input "Search customers by name or email" at bounding box center [216, 42] width 212 height 8
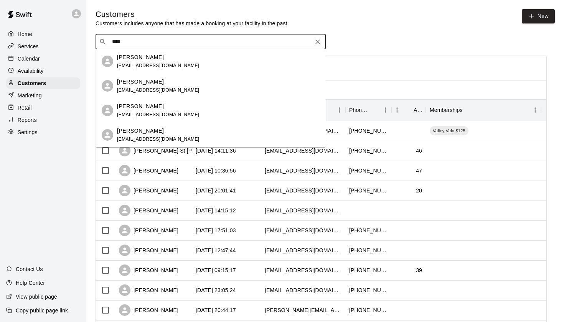
type input "*****"
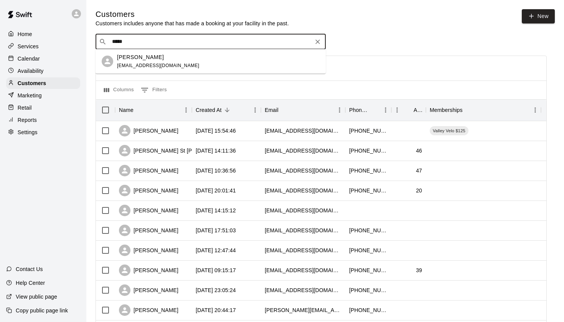
click at [132, 60] on p "[PERSON_NAME]" at bounding box center [140, 57] width 47 height 8
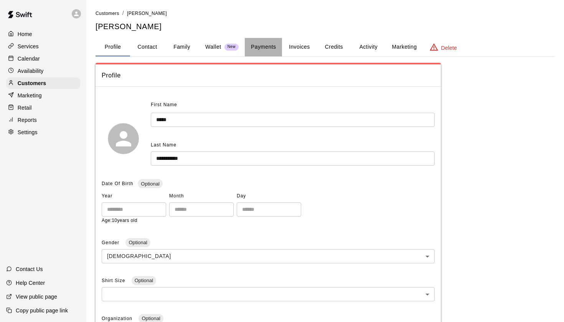
click at [268, 47] on button "Payments" at bounding box center [263, 47] width 37 height 18
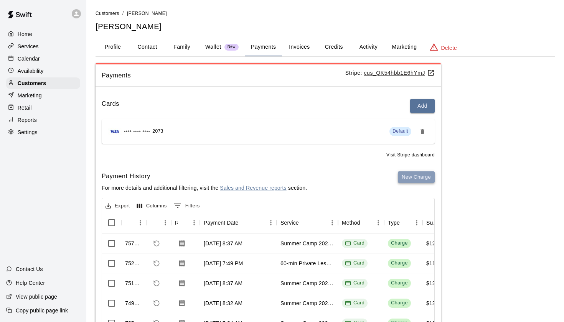
click at [410, 173] on button "New Charge" at bounding box center [416, 177] width 37 height 12
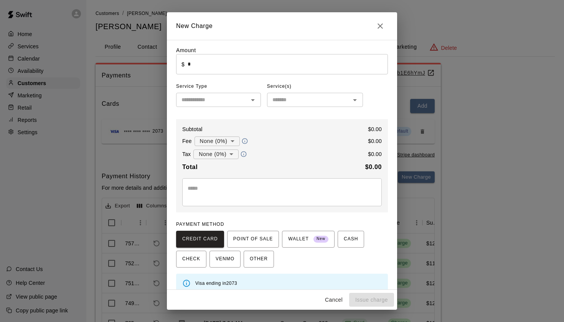
click at [227, 102] on input "text" at bounding box center [211, 100] width 67 height 10
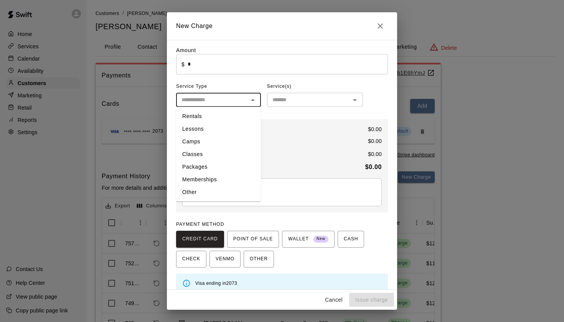
click at [212, 196] on li "Other" at bounding box center [218, 192] width 85 height 13
type input "*****"
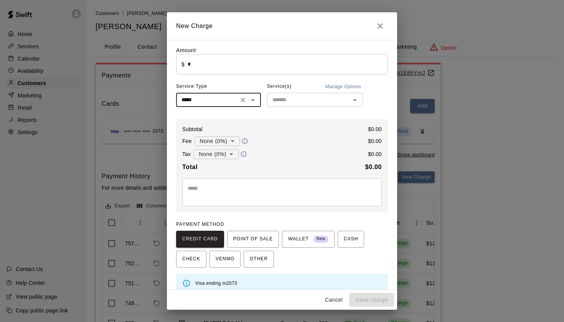
click at [289, 102] on input "text" at bounding box center [308, 100] width 79 height 10
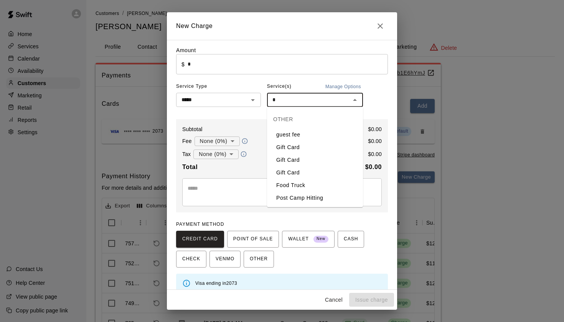
click at [290, 183] on li "Food Truck" at bounding box center [315, 185] width 96 height 13
type input "**********"
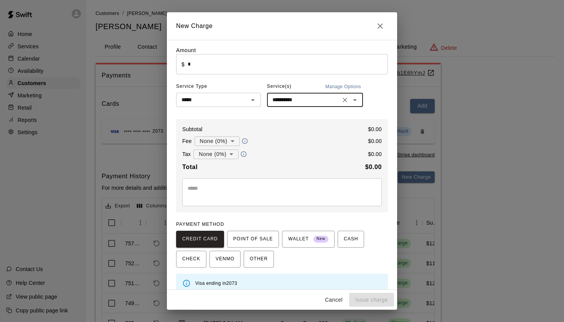
click at [191, 66] on input "*" at bounding box center [288, 64] width 200 height 20
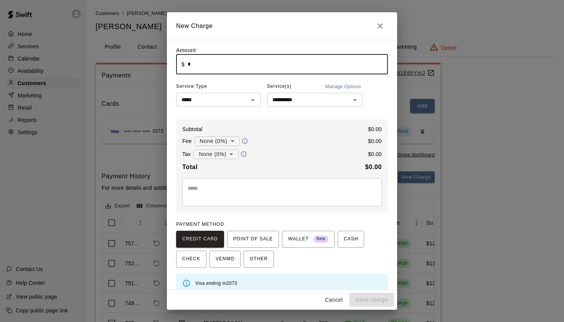
click at [187, 64] on div "​ $ * ​" at bounding box center [282, 64] width 212 height 20
click at [373, 300] on button "Issue charge" at bounding box center [371, 300] width 45 height 14
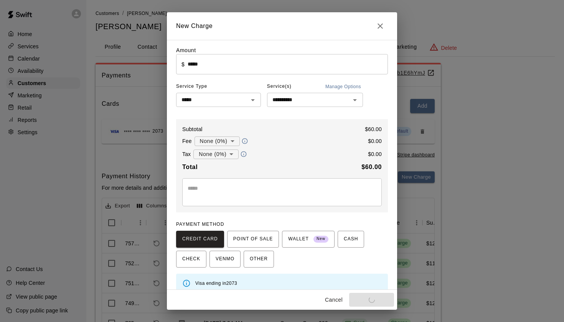
type input "*"
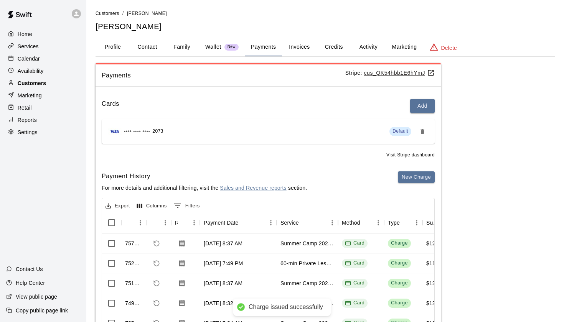
click at [33, 81] on p "Customers" at bounding box center [32, 83] width 28 height 8
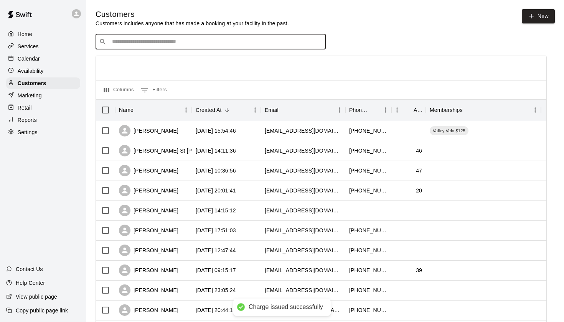
click at [155, 41] on input "Search customers by name or email" at bounding box center [216, 42] width 212 height 8
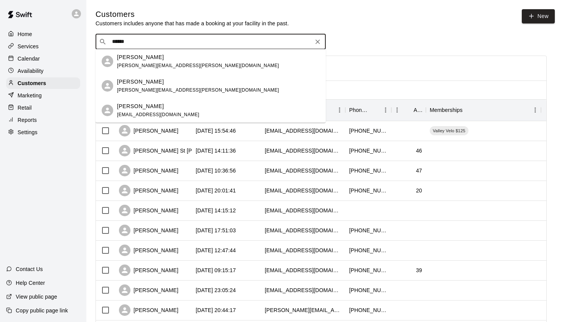
type input "*******"
click at [155, 110] on div "[PERSON_NAME]" at bounding box center [158, 106] width 82 height 8
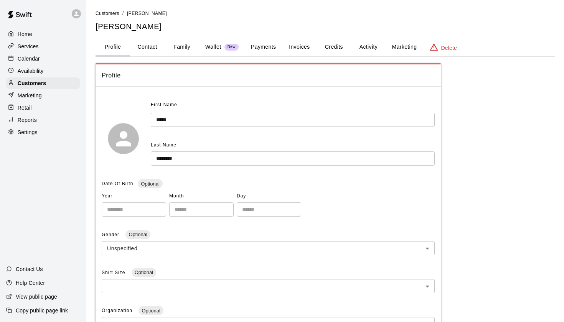
click at [262, 48] on button "Payments" at bounding box center [263, 47] width 37 height 18
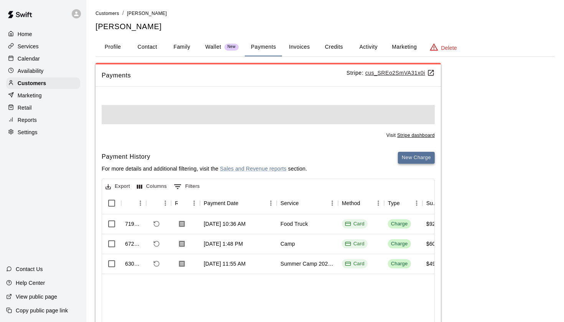
click at [406, 155] on button "New Charge" at bounding box center [416, 158] width 37 height 12
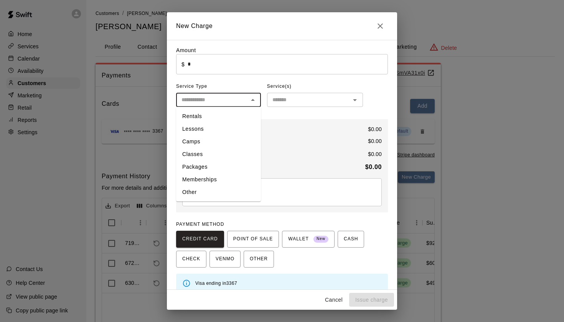
click at [237, 102] on input "text" at bounding box center [211, 100] width 67 height 10
click at [202, 194] on li "Other" at bounding box center [218, 192] width 85 height 13
type input "*****"
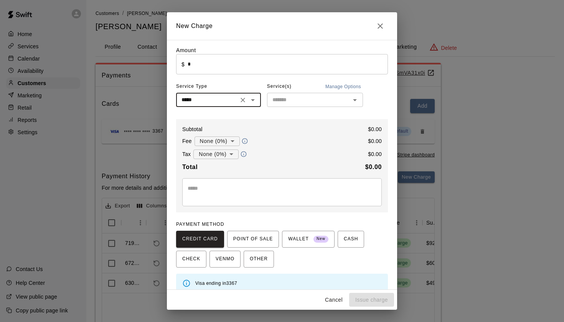
click at [288, 99] on input "*" at bounding box center [308, 100] width 79 height 10
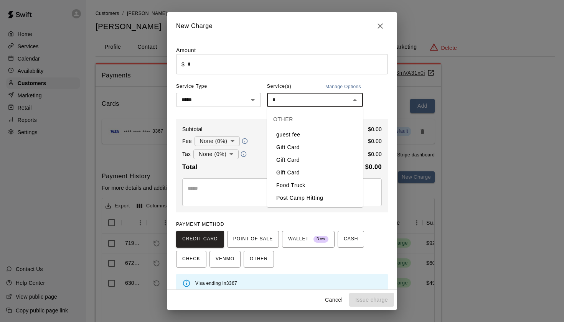
click at [288, 180] on li "Food Truck" at bounding box center [315, 185] width 96 height 13
type input "**********"
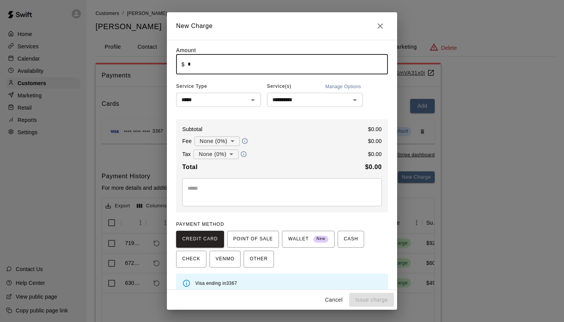
click at [220, 59] on input "*" at bounding box center [288, 64] width 200 height 20
click at [219, 63] on input "*" at bounding box center [288, 64] width 200 height 20
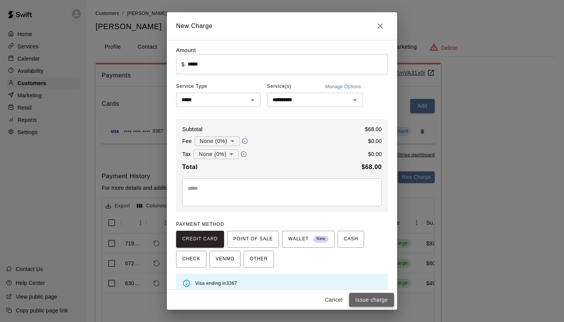
click at [367, 299] on button "Issue charge" at bounding box center [371, 300] width 45 height 14
type input "*"
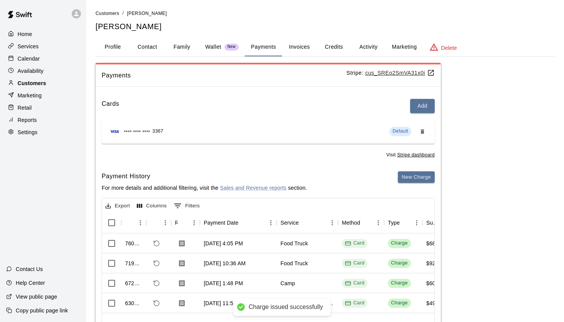
click at [32, 83] on p "Customers" at bounding box center [32, 83] width 28 height 8
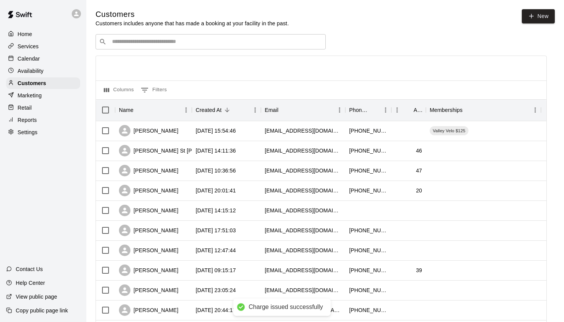
click at [136, 41] on input "Search customers by name or email" at bounding box center [216, 42] width 212 height 8
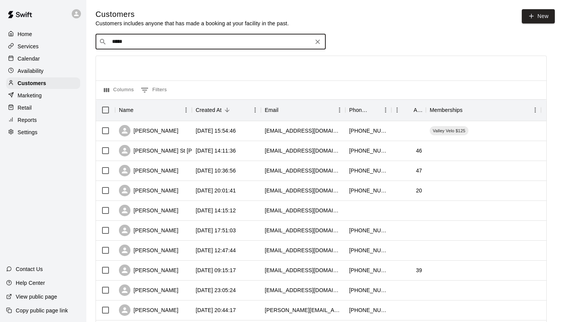
type input "****"
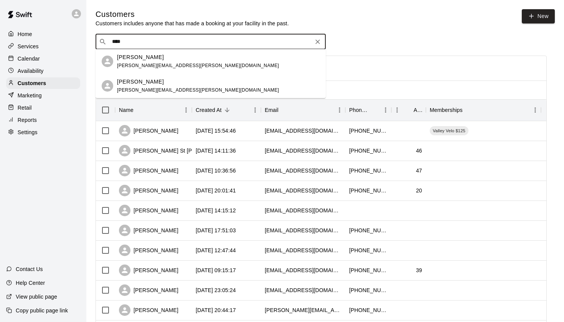
click at [161, 87] on div "[PERSON_NAME] [PERSON_NAME][EMAIL_ADDRESS][PERSON_NAME][DOMAIN_NAME]" at bounding box center [198, 86] width 162 height 16
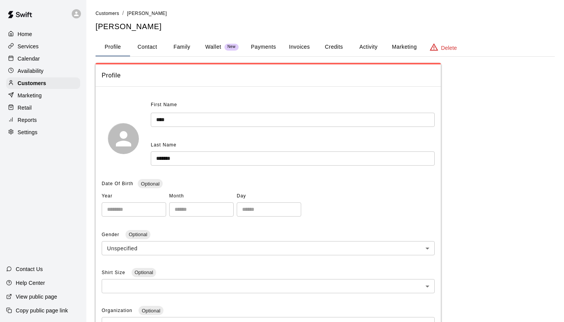
click at [269, 46] on button "Payments" at bounding box center [263, 47] width 37 height 18
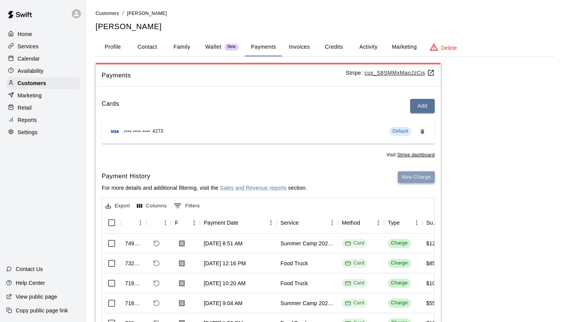
click at [408, 175] on button "New Charge" at bounding box center [416, 177] width 37 height 12
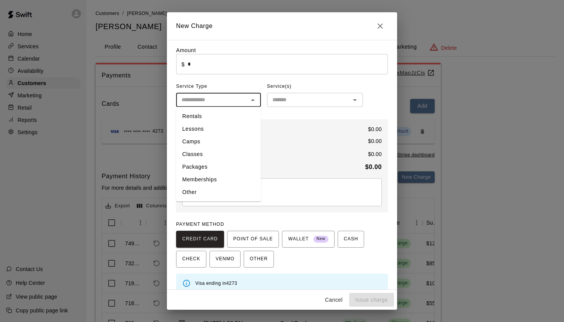
click at [226, 104] on input "text" at bounding box center [211, 100] width 67 height 10
click at [209, 192] on li "Other" at bounding box center [218, 192] width 85 height 13
type input "*****"
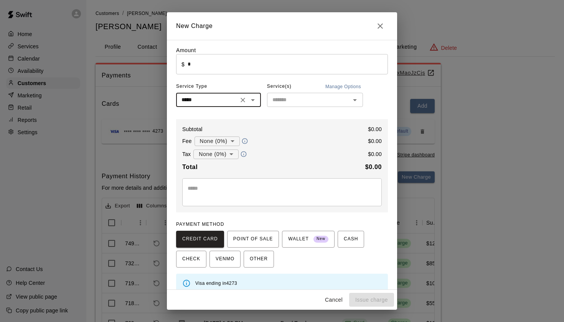
click at [289, 94] on div "​" at bounding box center [315, 100] width 96 height 14
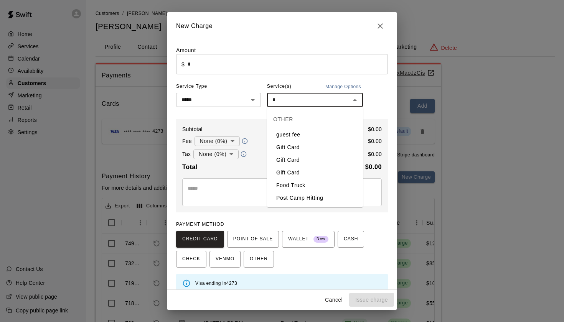
click at [282, 181] on li "Food Truck" at bounding box center [315, 185] width 96 height 13
type input "**********"
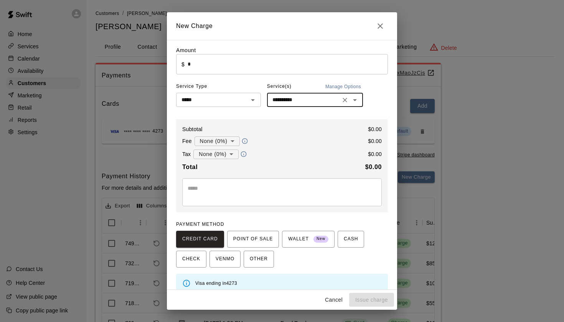
click at [216, 59] on input "*" at bounding box center [288, 64] width 200 height 20
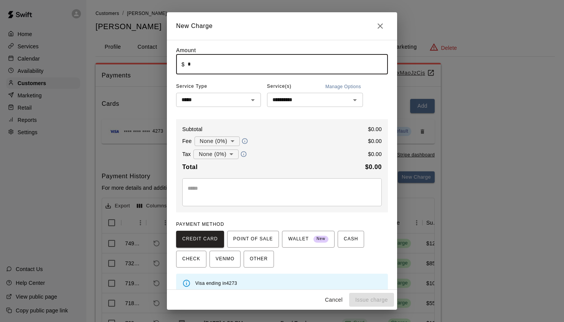
click at [216, 59] on input "*" at bounding box center [288, 64] width 200 height 20
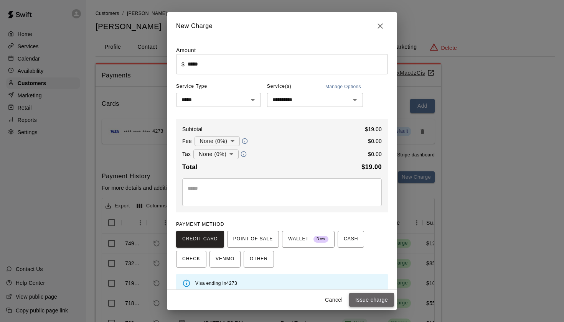
click at [380, 296] on button "Issue charge" at bounding box center [371, 300] width 45 height 14
type input "*"
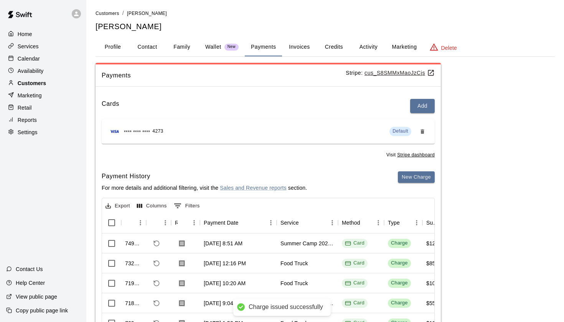
click at [39, 81] on p "Customers" at bounding box center [32, 83] width 28 height 8
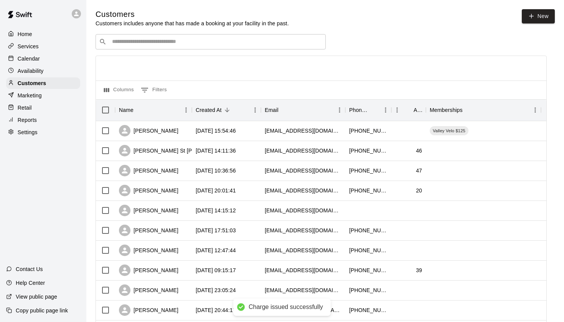
click at [156, 40] on input "Search customers by name or email" at bounding box center [216, 42] width 212 height 8
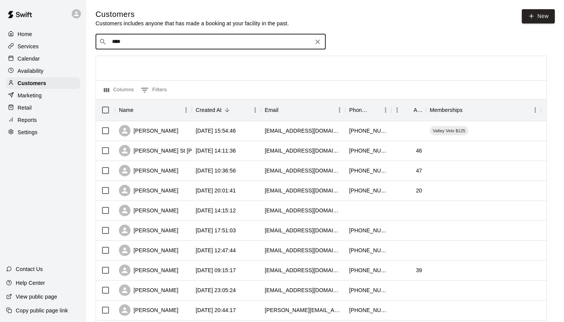
type input "***"
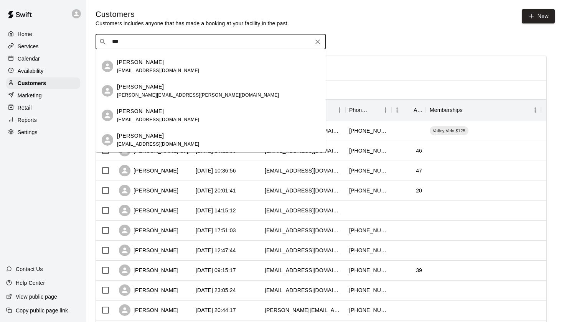
scroll to position [118, 0]
click at [153, 92] on div "[PERSON_NAME] Spiwak [EMAIL_ADDRESS][PERSON_NAME][DOMAIN_NAME]" at bounding box center [198, 91] width 162 height 16
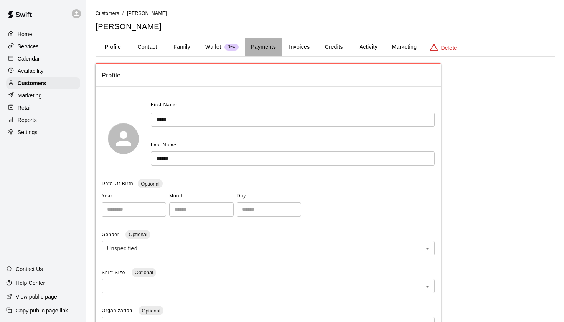
click at [263, 45] on button "Payments" at bounding box center [263, 47] width 37 height 18
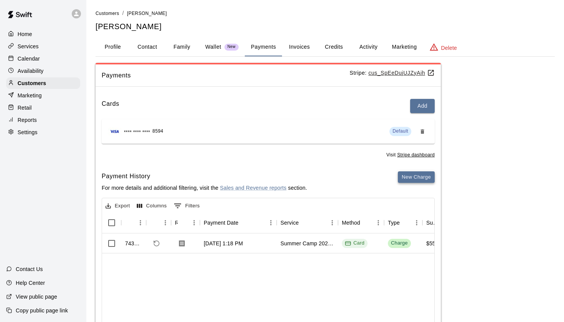
click at [425, 178] on button "New Charge" at bounding box center [416, 177] width 37 height 12
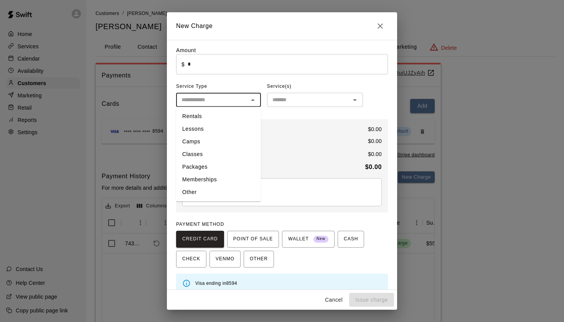
click at [232, 102] on input "text" at bounding box center [211, 100] width 67 height 10
click at [203, 195] on li "Other" at bounding box center [218, 192] width 85 height 13
type input "*****"
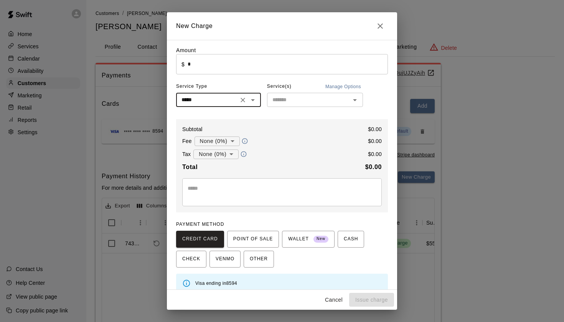
click at [297, 104] on input "text" at bounding box center [308, 100] width 79 height 10
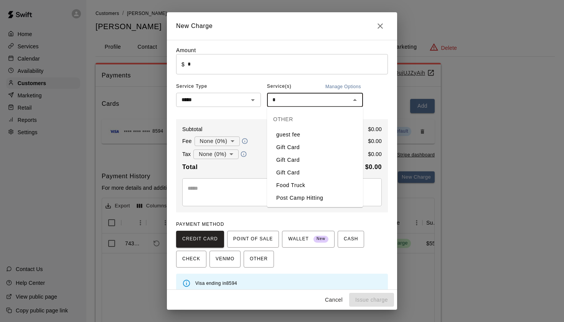
click at [293, 185] on li "Food Truck" at bounding box center [315, 185] width 96 height 13
type input "**********"
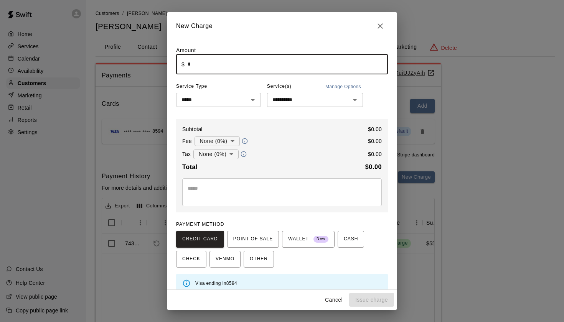
click at [211, 67] on input "*" at bounding box center [288, 64] width 200 height 20
click at [376, 299] on button "Issue charge" at bounding box center [371, 300] width 45 height 14
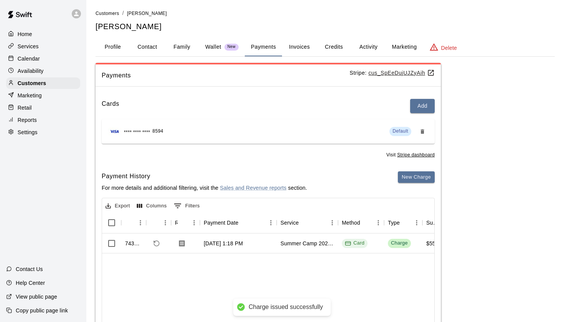
type input "*"
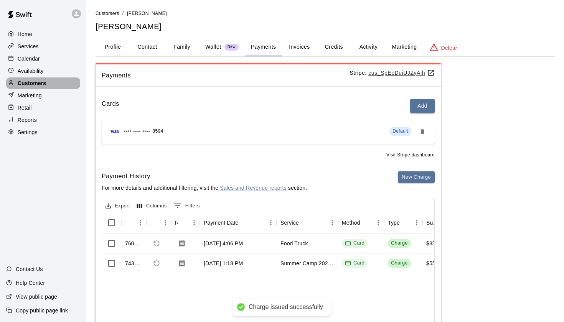
click at [39, 82] on p "Customers" at bounding box center [32, 83] width 28 height 8
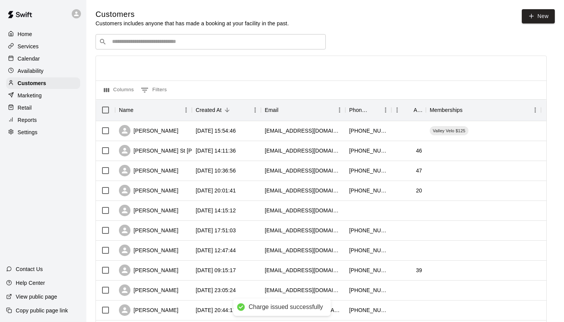
click at [135, 43] on input "Search customers by name or email" at bounding box center [216, 42] width 212 height 8
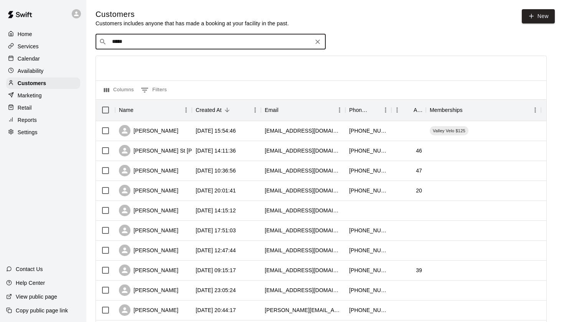
type input "******"
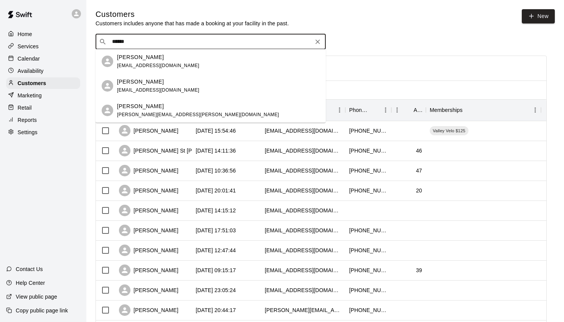
click at [165, 86] on div "[PERSON_NAME] [EMAIL_ADDRESS][DOMAIN_NAME]" at bounding box center [218, 86] width 202 height 16
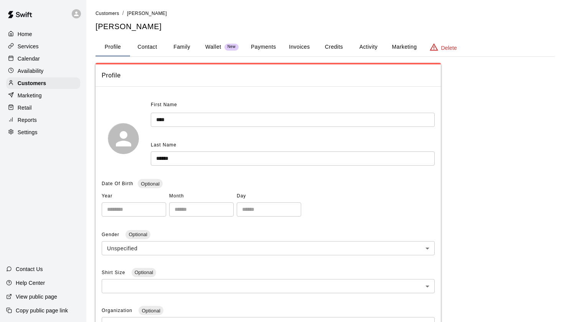
click at [259, 48] on button "Payments" at bounding box center [263, 47] width 37 height 18
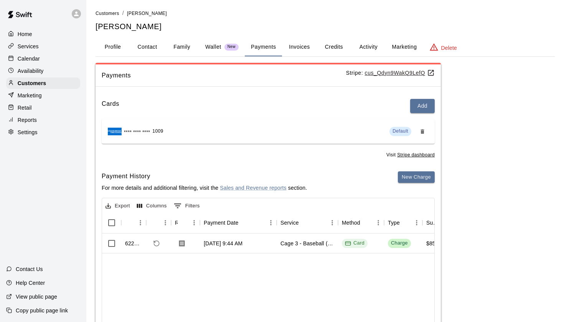
click at [32, 89] on div "Home Services Calendar Availability Customers Marketing Retail Reports Settings" at bounding box center [43, 83] width 86 height 111
click at [35, 87] on p "Customers" at bounding box center [32, 83] width 28 height 8
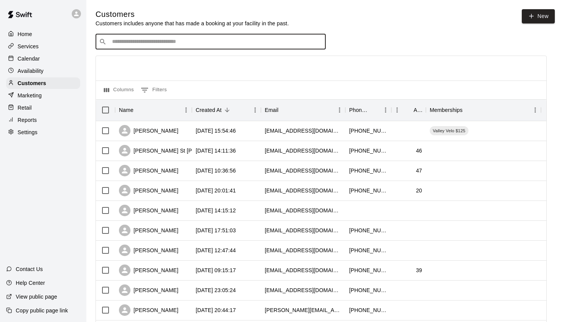
click at [141, 38] on input "Search customers by name or email" at bounding box center [216, 42] width 212 height 8
type input "******"
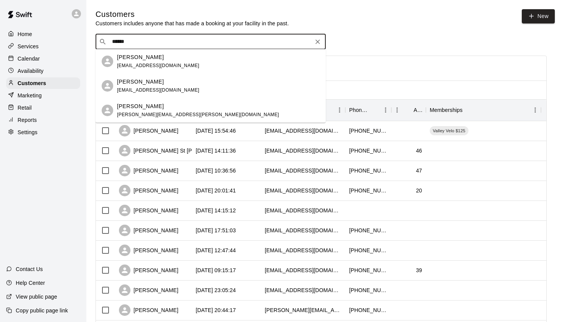
click at [147, 110] on p "[PERSON_NAME]" at bounding box center [140, 106] width 47 height 8
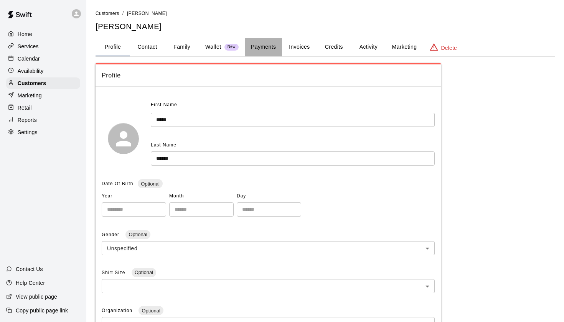
click at [259, 45] on button "Payments" at bounding box center [263, 47] width 37 height 18
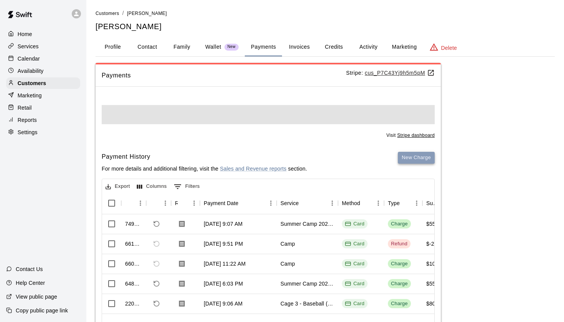
click at [410, 157] on button "New Charge" at bounding box center [416, 158] width 37 height 12
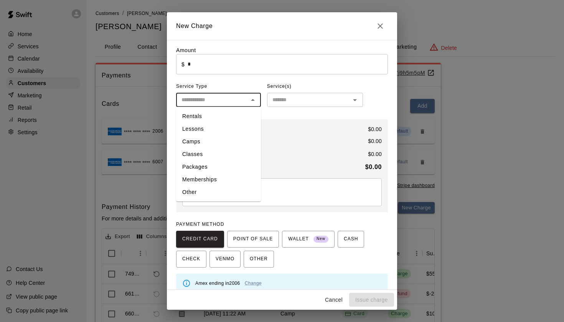
click at [230, 102] on input "text" at bounding box center [211, 100] width 67 height 10
click at [217, 193] on li "Other" at bounding box center [218, 192] width 85 height 13
type input "*****"
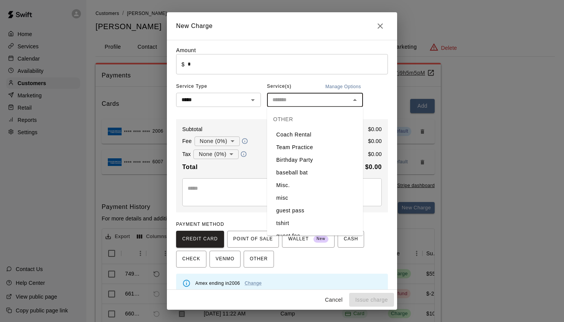
click at [293, 100] on input "text" at bounding box center [308, 100] width 79 height 10
click at [288, 183] on li "Food Truck" at bounding box center [315, 185] width 96 height 13
type input "**********"
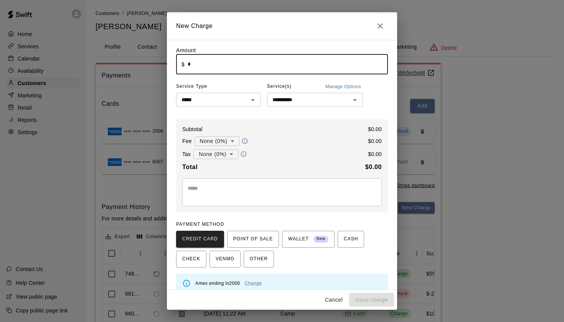
click at [196, 64] on input "*" at bounding box center [288, 64] width 200 height 20
click at [372, 302] on button "Issue charge" at bounding box center [371, 300] width 45 height 14
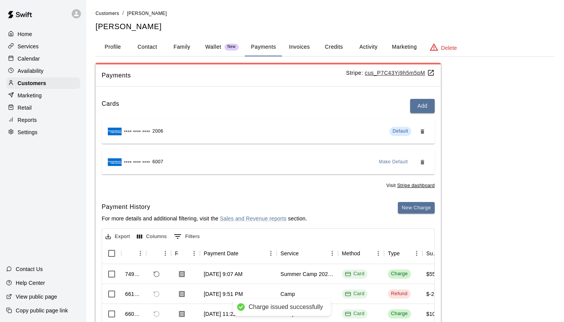
type input "*"
click at [34, 84] on p "Customers" at bounding box center [32, 83] width 28 height 8
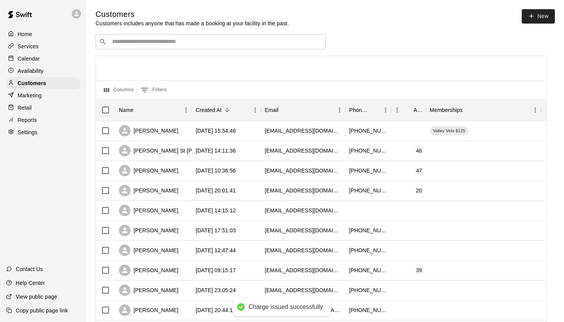
click at [143, 43] on input "Search customers by name or email" at bounding box center [216, 42] width 212 height 8
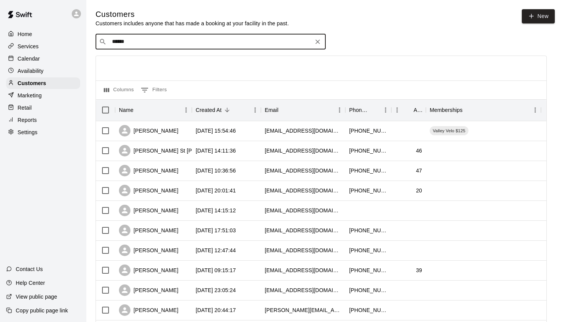
type input "*****"
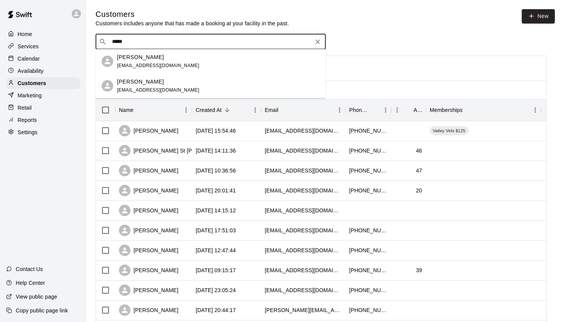
click at [145, 80] on p "[PERSON_NAME]" at bounding box center [140, 82] width 47 height 8
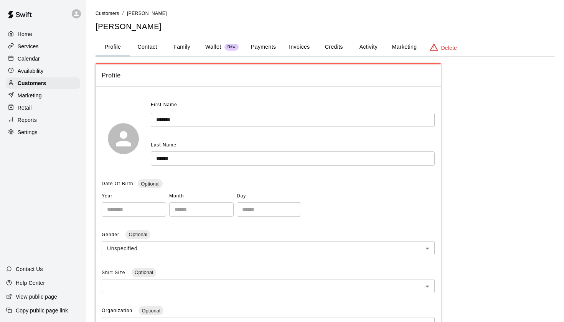
click at [259, 44] on button "Payments" at bounding box center [263, 47] width 37 height 18
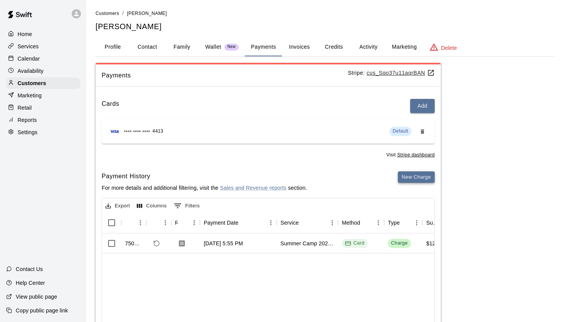
click at [412, 178] on button "New Charge" at bounding box center [416, 177] width 37 height 12
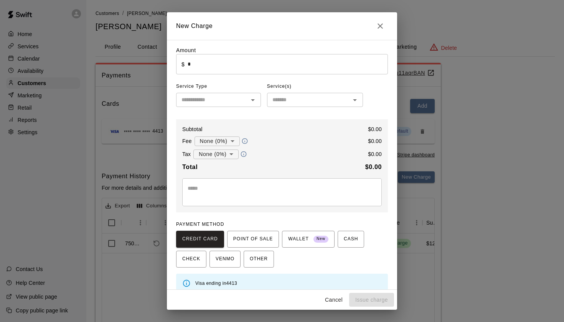
click at [222, 97] on input "text" at bounding box center [211, 100] width 67 height 10
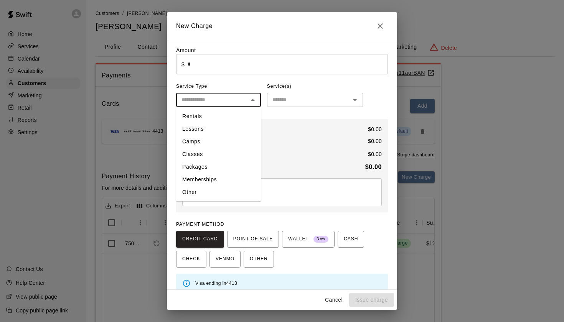
click at [210, 190] on li "Other" at bounding box center [218, 192] width 85 height 13
type input "*****"
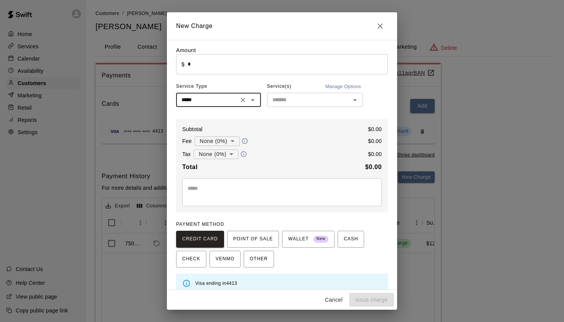
click at [278, 104] on input "text" at bounding box center [308, 100] width 79 height 10
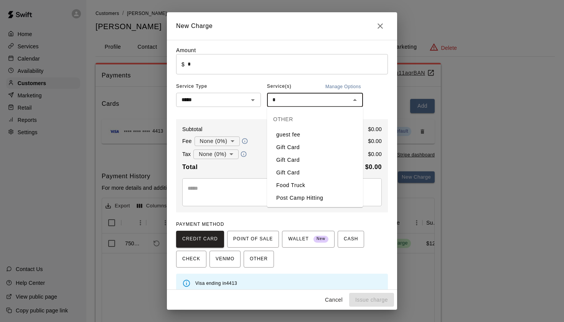
click at [288, 183] on li "Food Truck" at bounding box center [315, 185] width 96 height 13
type input "**********"
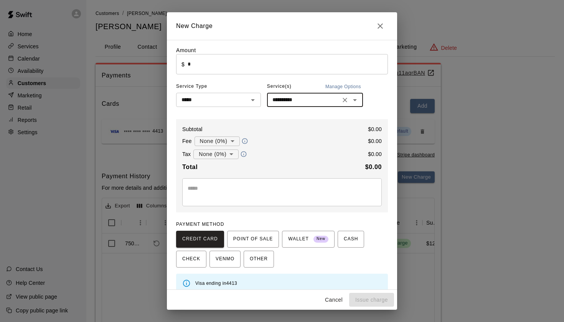
click at [209, 58] on input "*" at bounding box center [288, 64] width 200 height 20
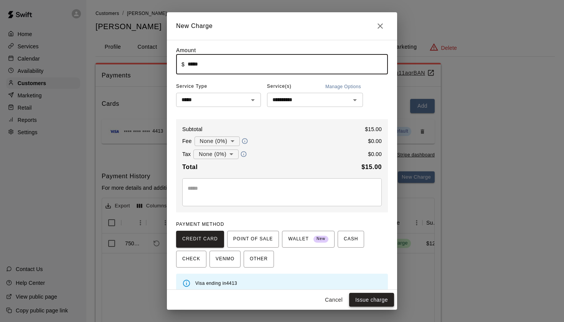
click at [373, 298] on button "Issue charge" at bounding box center [371, 300] width 45 height 14
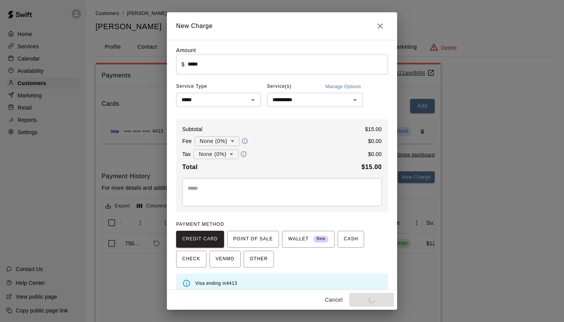
type input "*"
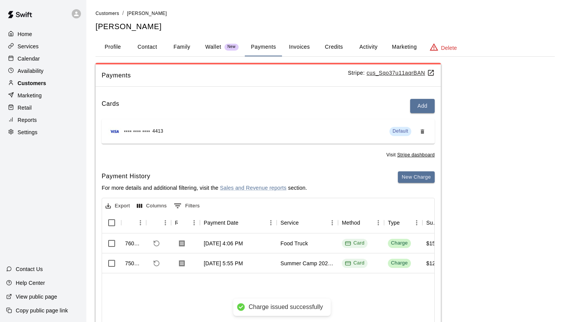
click at [45, 84] on p "Customers" at bounding box center [32, 83] width 28 height 8
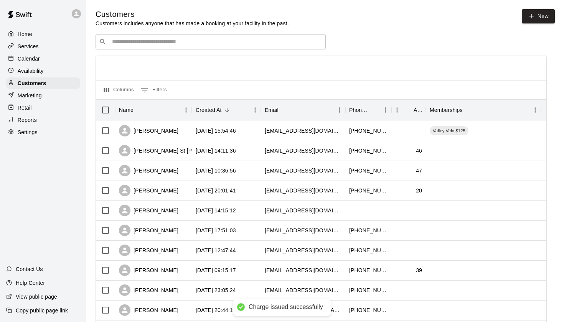
click at [143, 41] on input "Search customers by name or email" at bounding box center [216, 42] width 212 height 8
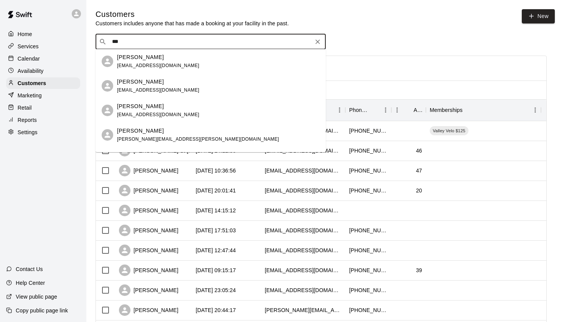
type input "****"
click at [153, 135] on div "[PERSON_NAME]" at bounding box center [158, 131] width 82 height 8
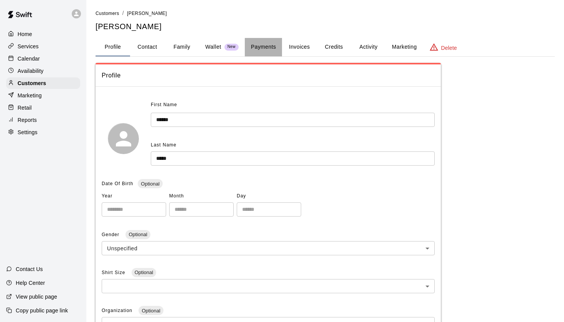
click at [258, 47] on button "Payments" at bounding box center [263, 47] width 37 height 18
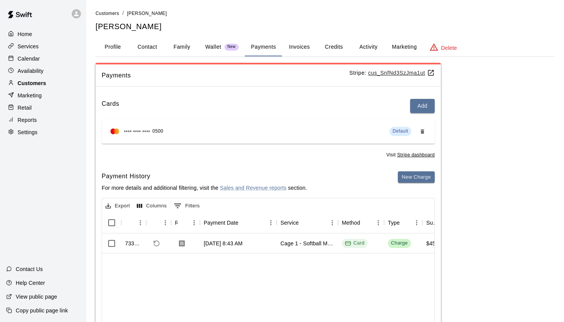
click at [43, 83] on p "Customers" at bounding box center [32, 83] width 28 height 8
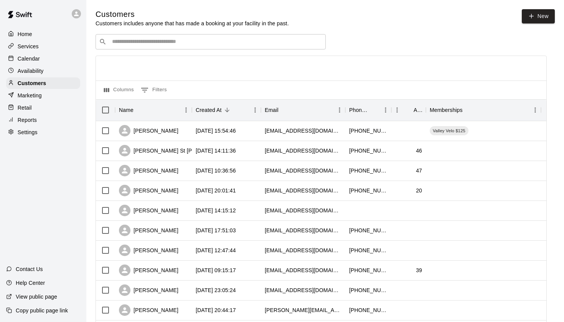
click at [186, 46] on div "​ ​" at bounding box center [210, 41] width 230 height 15
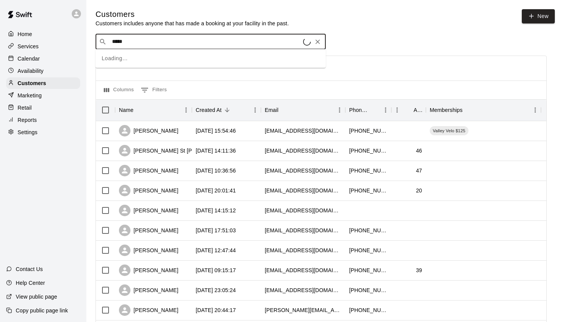
type input "******"
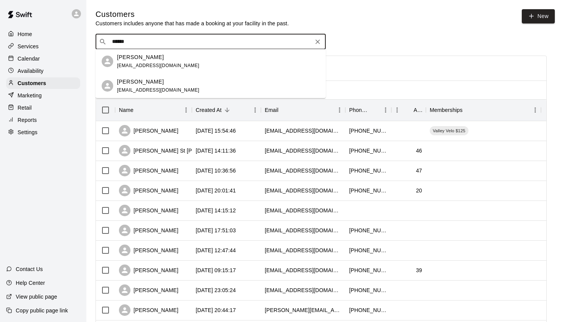
click at [188, 79] on div "[PERSON_NAME] [EMAIL_ADDRESS][DOMAIN_NAME]" at bounding box center [218, 86] width 202 height 16
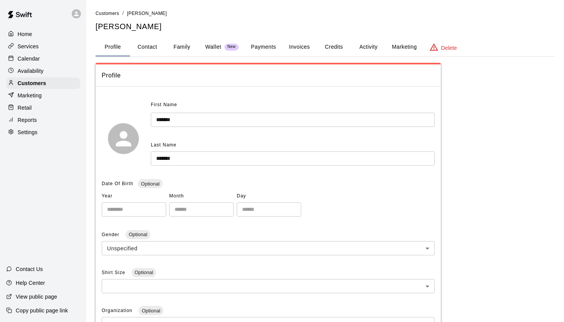
click at [260, 47] on button "Payments" at bounding box center [263, 47] width 37 height 18
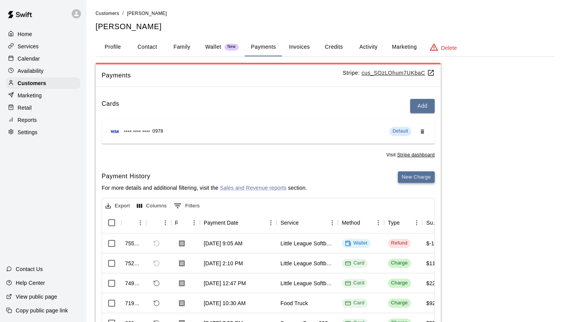
click at [415, 178] on button "New Charge" at bounding box center [416, 177] width 37 height 12
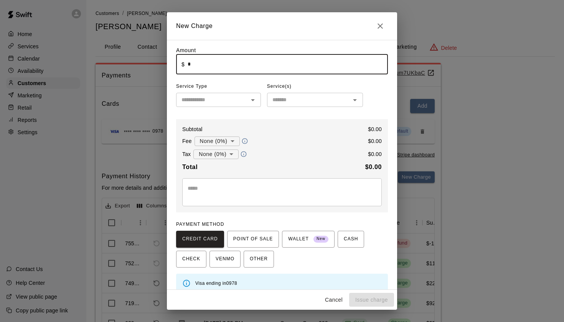
click at [216, 74] on input "*" at bounding box center [288, 64] width 200 height 20
click at [207, 70] on input "*" at bounding box center [288, 64] width 200 height 20
type input "*****"
click at [220, 104] on input "text" at bounding box center [211, 100] width 67 height 10
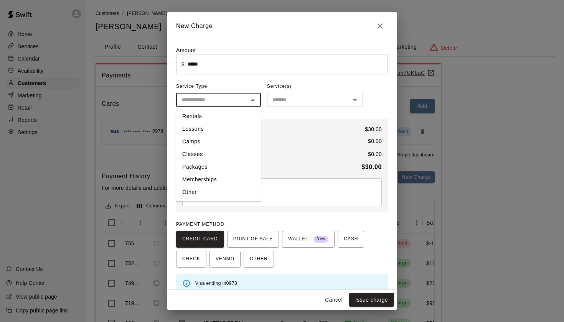
click at [211, 188] on li "Other" at bounding box center [218, 192] width 85 height 13
type input "*****"
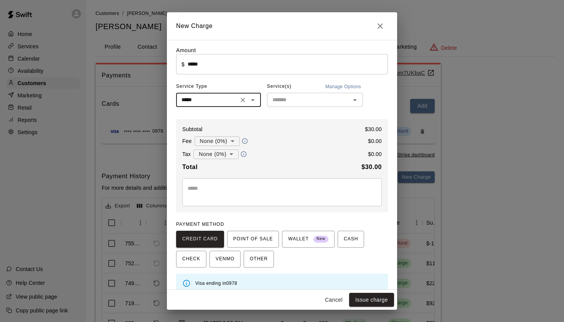
click at [296, 102] on input "text" at bounding box center [308, 100] width 79 height 10
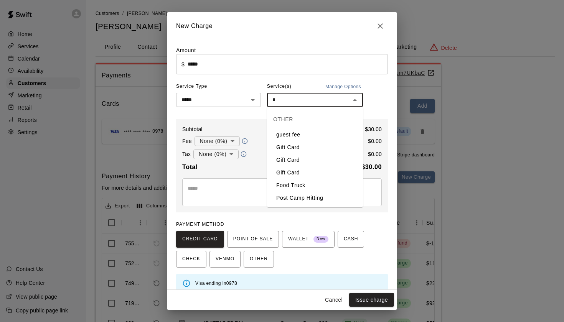
click at [295, 185] on li "Food Truck" at bounding box center [315, 185] width 96 height 13
type input "**********"
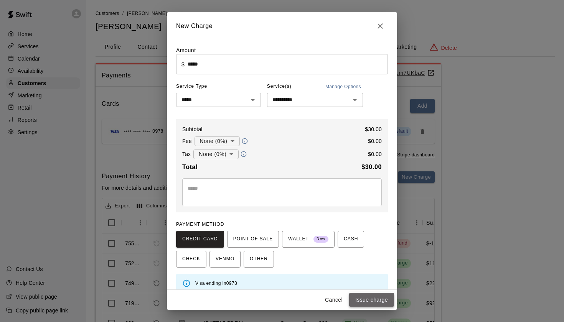
click at [366, 301] on button "Issue charge" at bounding box center [371, 300] width 45 height 14
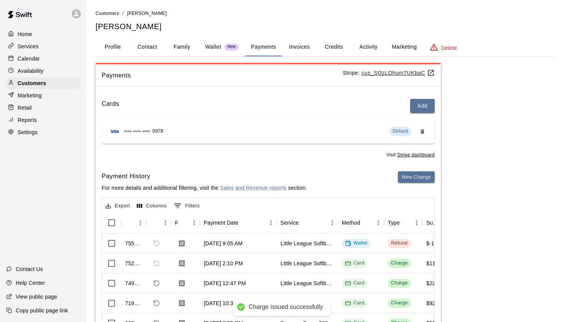
type input "*"
click at [34, 84] on p "Customers" at bounding box center [32, 83] width 28 height 8
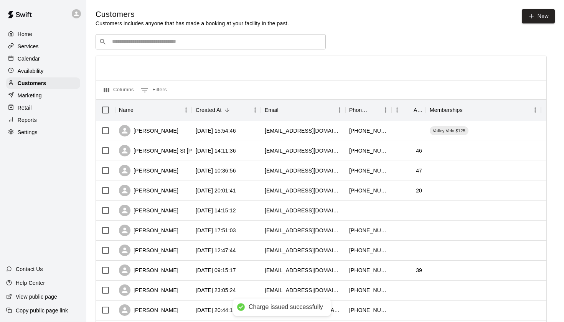
click at [145, 44] on input "Search customers by name or email" at bounding box center [216, 42] width 212 height 8
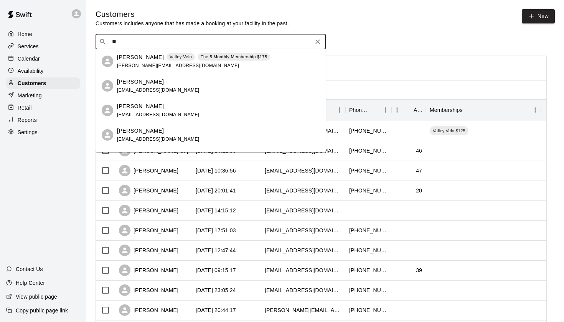
type input "*"
type input "*****"
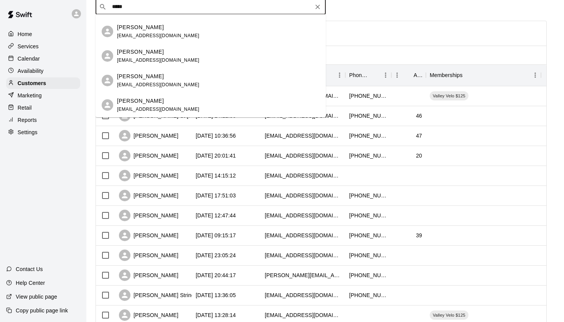
scroll to position [49, 0]
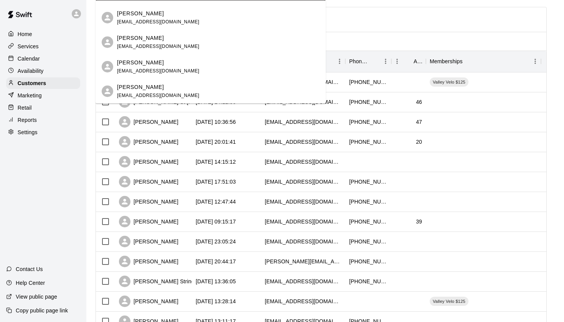
click at [151, 81] on div "[PERSON_NAME] [EMAIL_ADDRESS][DOMAIN_NAME]" at bounding box center [210, 91] width 230 height 25
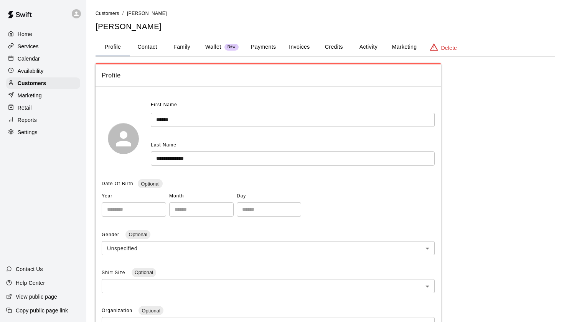
click at [263, 42] on button "Payments" at bounding box center [263, 47] width 37 height 18
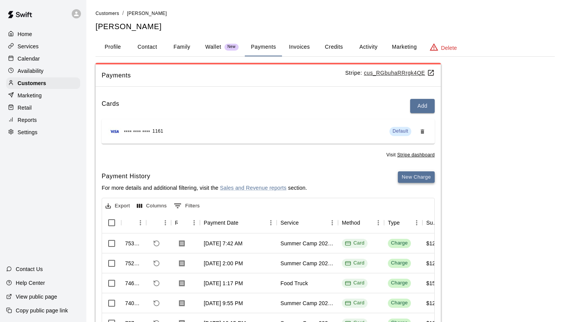
click at [413, 175] on button "New Charge" at bounding box center [416, 177] width 37 height 12
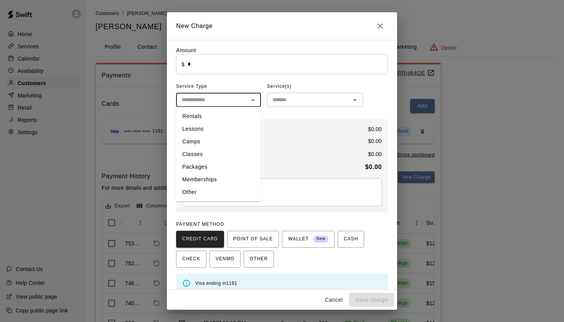
click at [218, 98] on input "text" at bounding box center [211, 100] width 67 height 10
click at [201, 190] on li "Other" at bounding box center [218, 192] width 85 height 13
type input "*****"
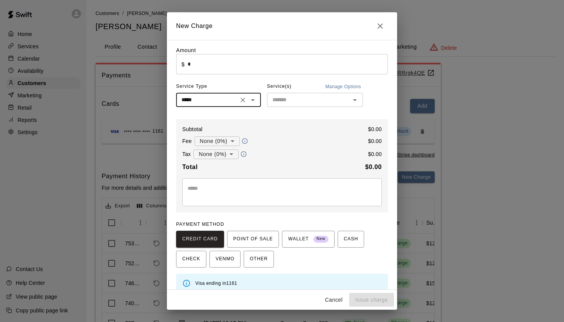
click at [296, 102] on input "text" at bounding box center [308, 100] width 79 height 10
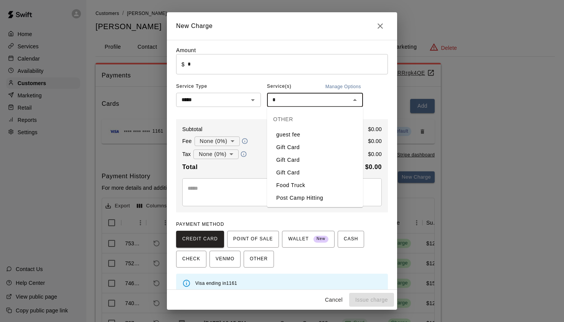
click at [288, 183] on li "Food Truck" at bounding box center [315, 185] width 96 height 13
type input "**********"
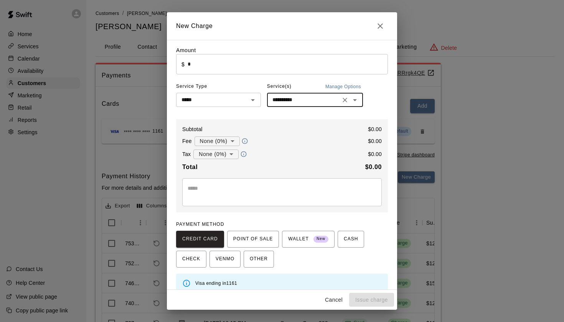
click at [223, 66] on input "*" at bounding box center [288, 64] width 200 height 20
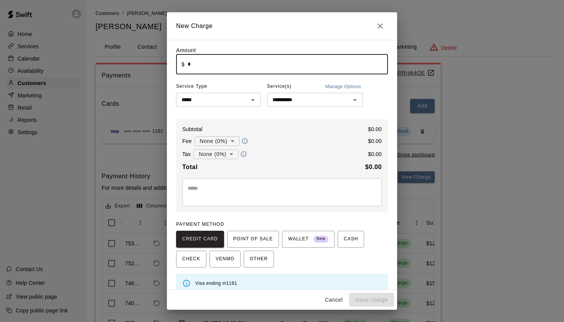
click at [223, 66] on input "*" at bounding box center [288, 64] width 200 height 20
click at [355, 300] on button "Issue charge" at bounding box center [371, 300] width 45 height 14
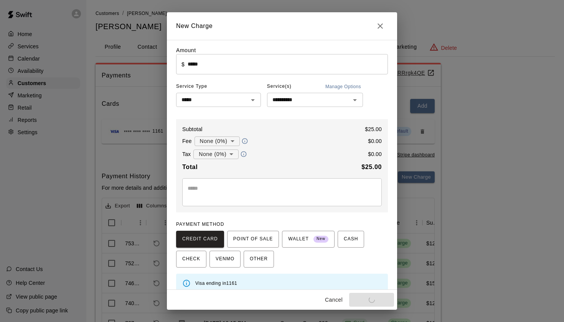
type input "*"
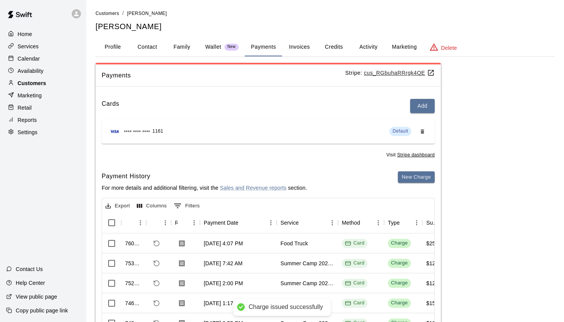
click at [27, 82] on p "Customers" at bounding box center [32, 83] width 28 height 8
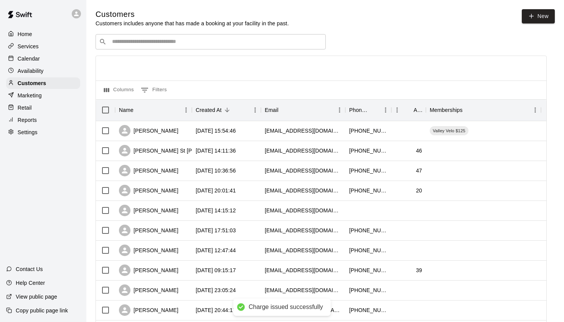
click at [140, 40] on input "Search customers by name or email" at bounding box center [216, 42] width 212 height 8
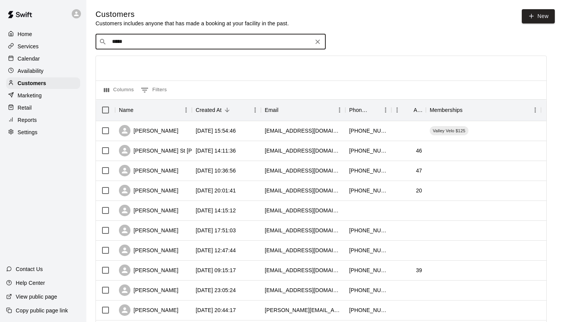
type input "*****"
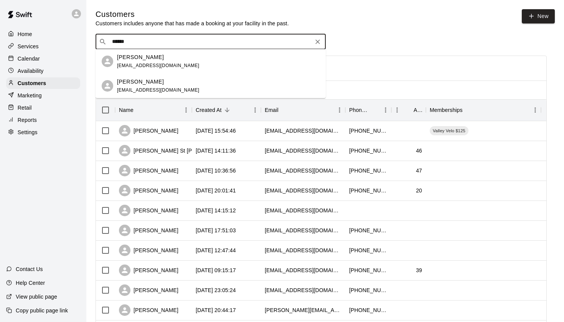
click at [146, 84] on p "[PERSON_NAME]" at bounding box center [140, 82] width 47 height 8
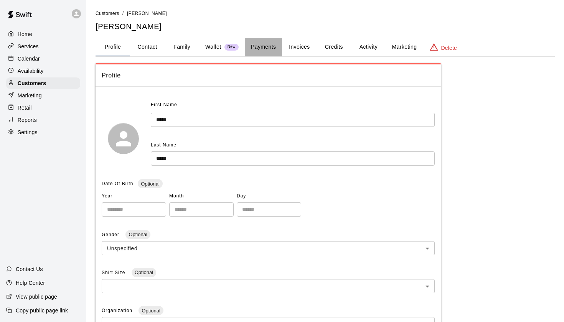
click at [260, 48] on button "Payments" at bounding box center [263, 47] width 37 height 18
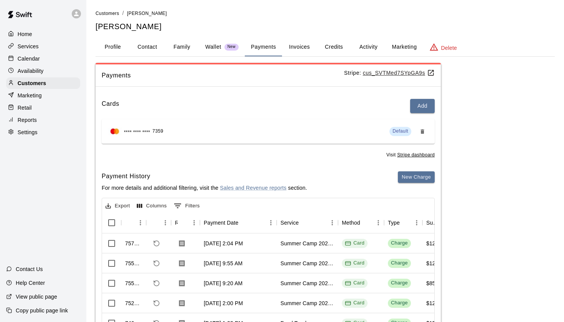
click at [409, 156] on u "Stripe dashboard" at bounding box center [416, 154] width 38 height 5
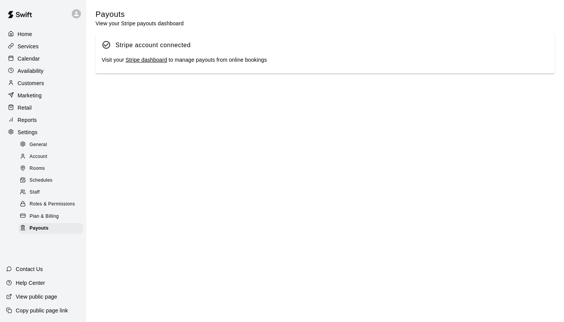
click at [31, 81] on p "Customers" at bounding box center [31, 83] width 26 height 8
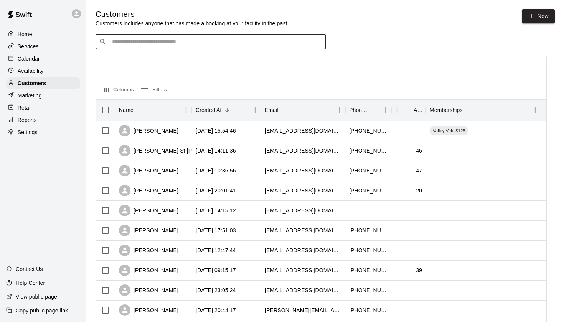
click at [157, 41] on input "Search customers by name or email" at bounding box center [216, 42] width 212 height 8
type input "*****"
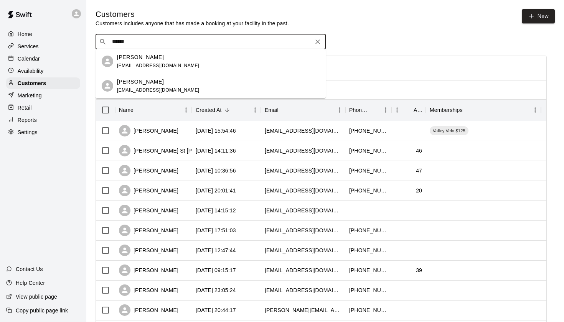
click at [155, 82] on div "[PERSON_NAME]" at bounding box center [158, 82] width 82 height 8
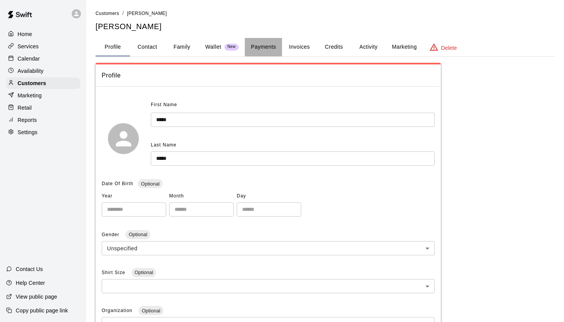
click at [268, 48] on button "Payments" at bounding box center [263, 47] width 37 height 18
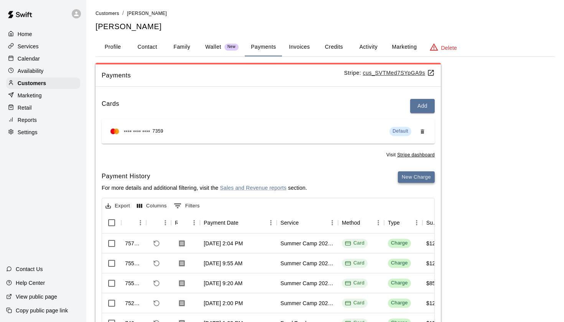
click at [411, 178] on button "New Charge" at bounding box center [416, 177] width 37 height 12
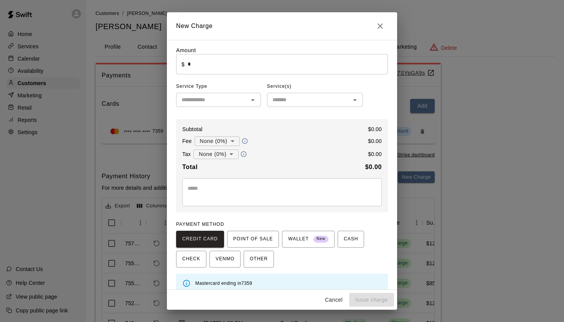
click at [203, 98] on input "text" at bounding box center [211, 100] width 67 height 10
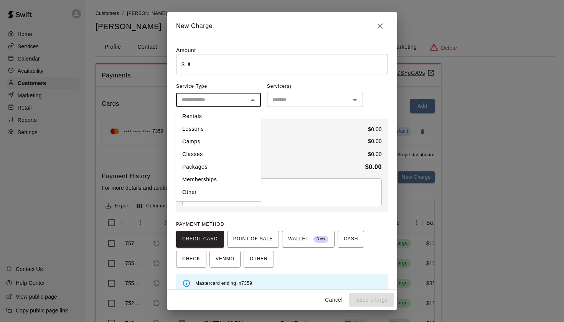
click at [205, 194] on li "Other" at bounding box center [218, 192] width 85 height 13
type input "*****"
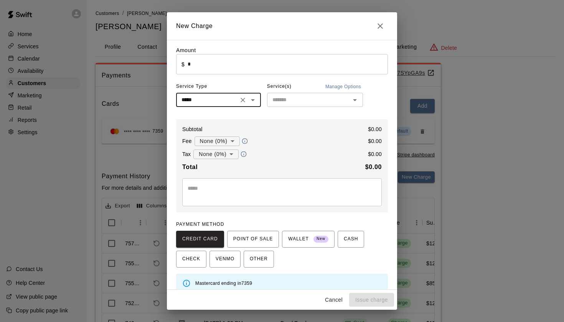
click at [304, 97] on input "text" at bounding box center [308, 100] width 79 height 10
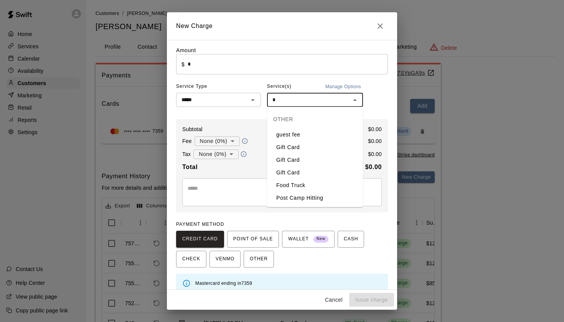
click at [295, 184] on li "Food Truck" at bounding box center [315, 185] width 96 height 13
type input "**********"
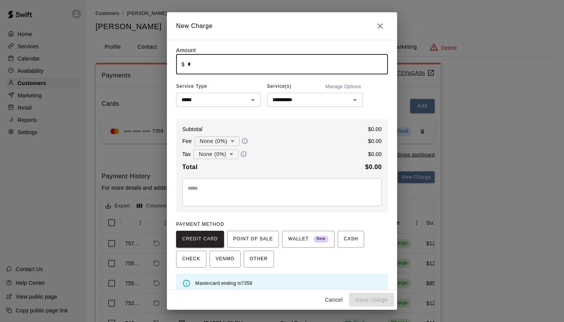
click at [208, 65] on input "*" at bounding box center [288, 64] width 200 height 20
click at [370, 299] on button "Issue charge" at bounding box center [371, 300] width 45 height 14
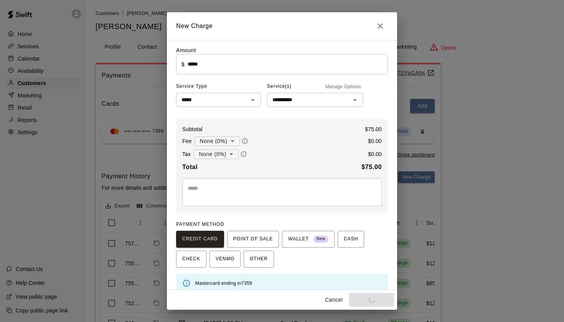
type input "*"
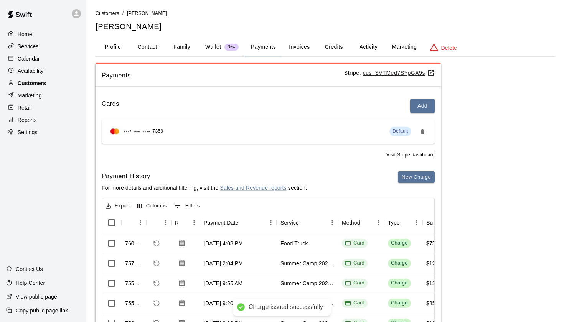
click at [49, 82] on div "Customers" at bounding box center [43, 83] width 74 height 12
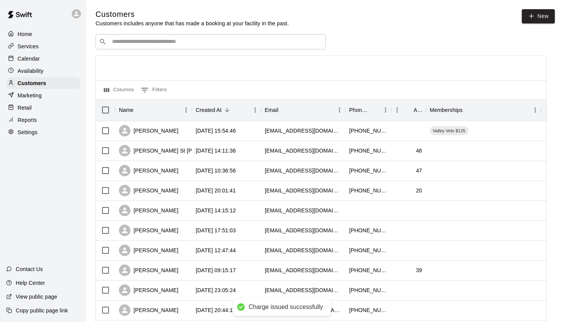
click at [156, 44] on input "Search customers by name or email" at bounding box center [216, 42] width 212 height 8
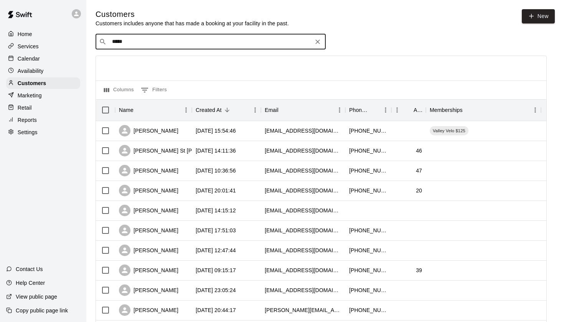
type input "******"
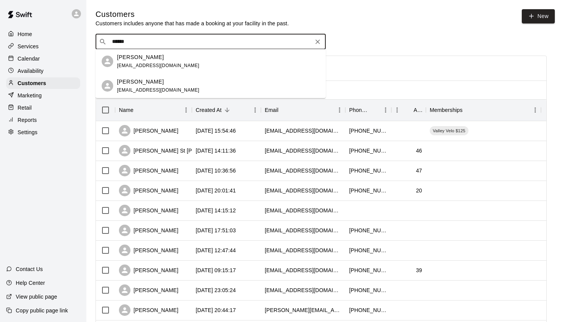
click at [163, 84] on div "[PERSON_NAME]" at bounding box center [158, 82] width 82 height 8
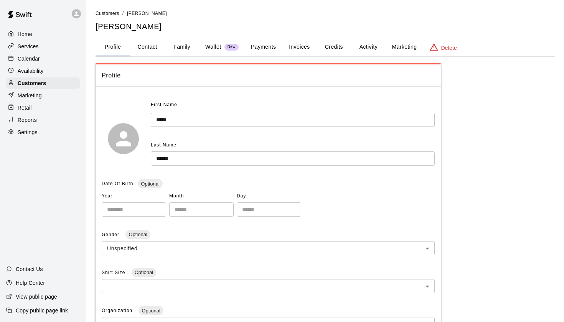
click at [260, 45] on button "Payments" at bounding box center [263, 47] width 37 height 18
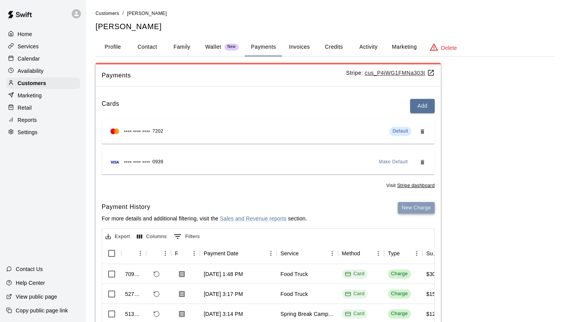
click at [415, 207] on button "New Charge" at bounding box center [416, 208] width 37 height 12
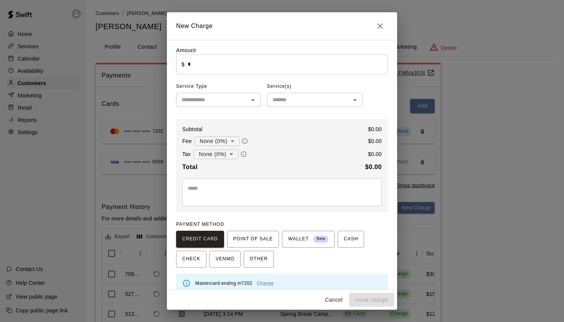
click at [203, 104] on input "text" at bounding box center [211, 100] width 67 height 10
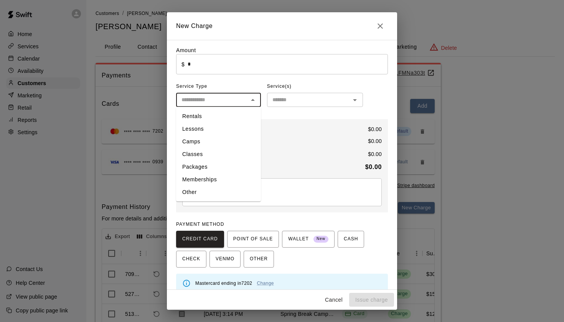
click at [204, 189] on li "Other" at bounding box center [218, 192] width 85 height 13
type input "*****"
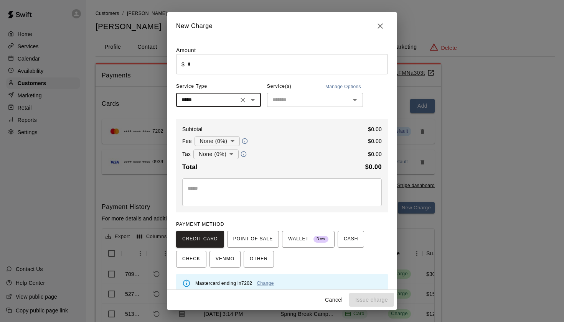
click at [296, 87] on div "Service(s) Manage Options" at bounding box center [315, 87] width 96 height 12
click at [291, 102] on input "text" at bounding box center [308, 100] width 79 height 10
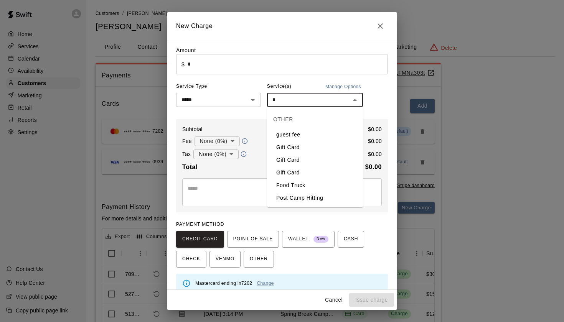
click at [293, 183] on li "Food Truck" at bounding box center [315, 185] width 96 height 13
type input "**********"
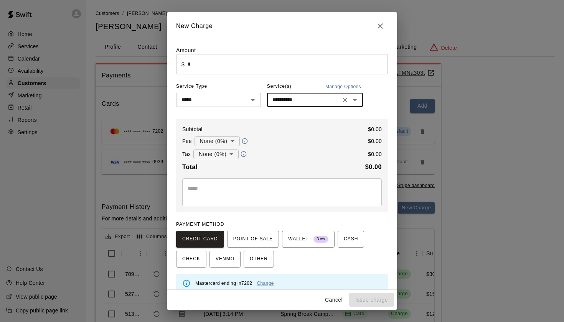
click at [226, 58] on input "*" at bounding box center [288, 64] width 200 height 20
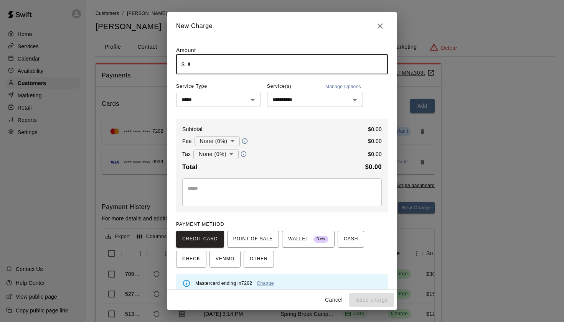
click at [226, 58] on input "*" at bounding box center [288, 64] width 200 height 20
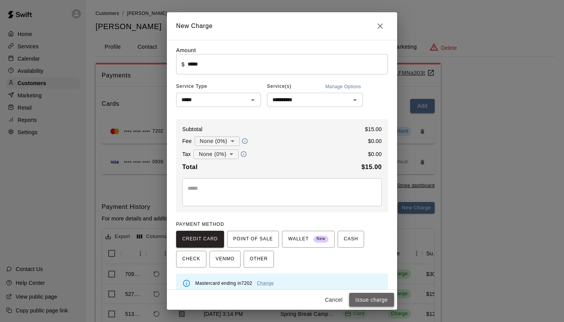
click at [373, 298] on button "Issue charge" at bounding box center [371, 300] width 45 height 14
type input "*"
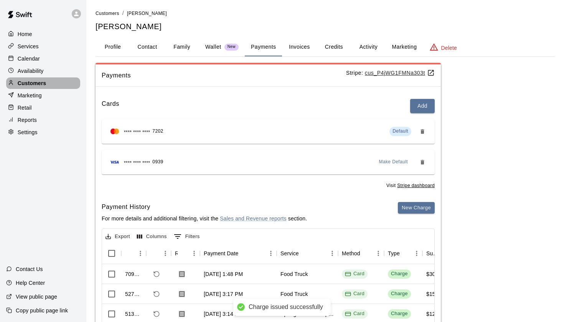
click at [33, 83] on p "Customers" at bounding box center [32, 83] width 28 height 8
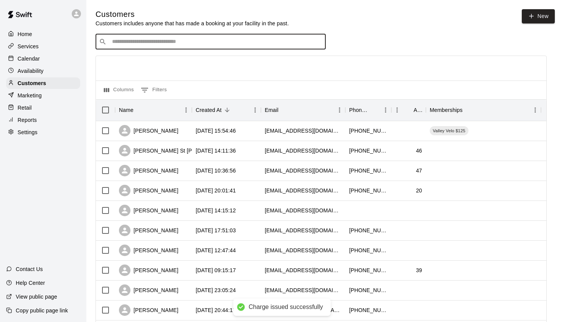
click at [140, 42] on input "Search customers by name or email" at bounding box center [216, 42] width 212 height 8
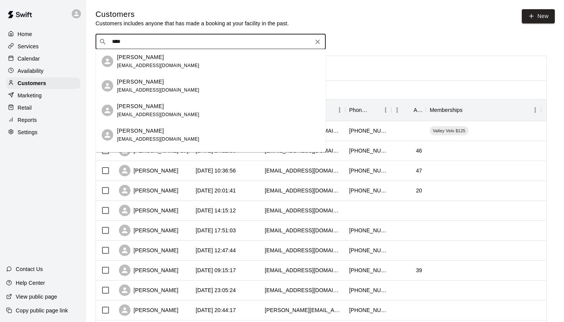
type input "****"
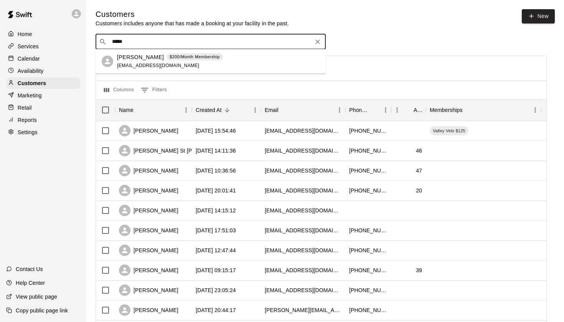
click at [137, 58] on p "[PERSON_NAME]" at bounding box center [140, 57] width 47 height 8
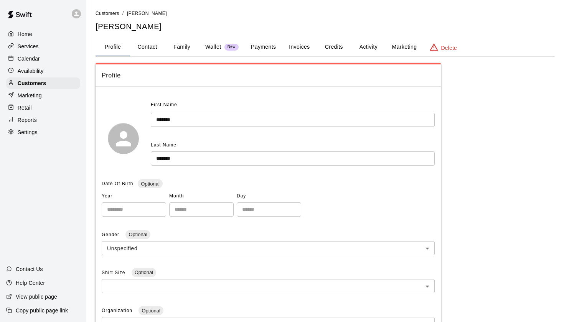
click at [267, 46] on button "Payments" at bounding box center [263, 47] width 37 height 18
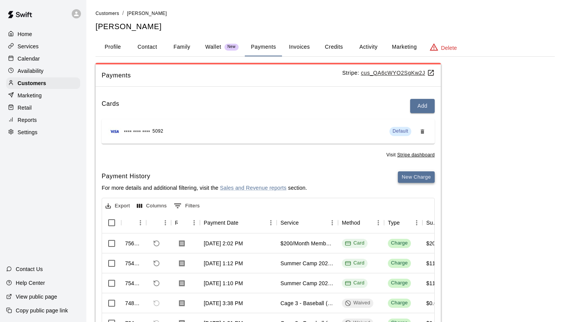
click at [422, 173] on button "New Charge" at bounding box center [416, 177] width 37 height 12
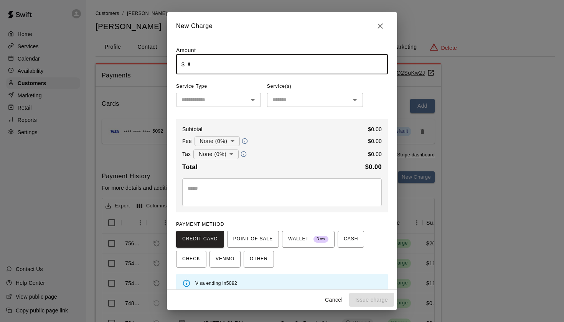
click at [208, 67] on input "*" at bounding box center [288, 64] width 200 height 20
type input "*****"
click at [212, 97] on input "text" at bounding box center [211, 100] width 67 height 10
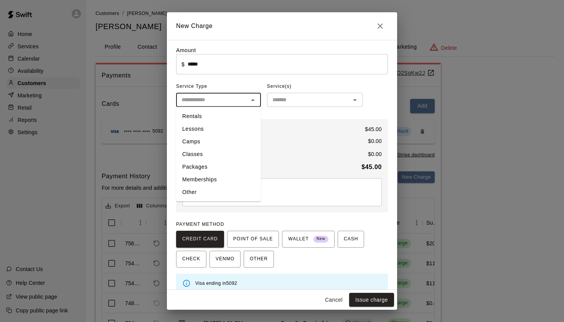
click at [204, 193] on li "Other" at bounding box center [218, 192] width 85 height 13
type input "*****"
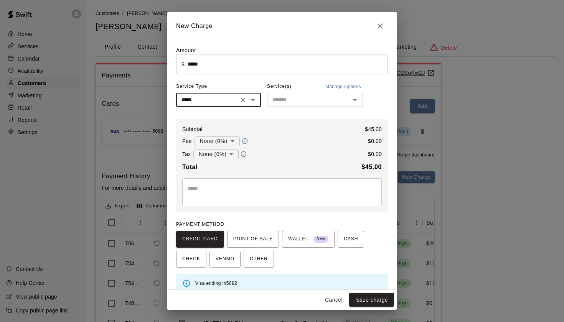
click at [295, 96] on input "text" at bounding box center [308, 100] width 79 height 10
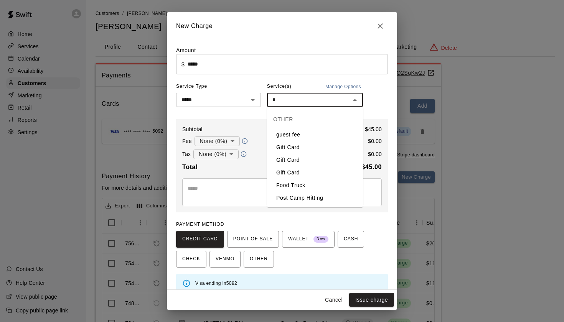
click at [295, 186] on li "Food Truck" at bounding box center [315, 185] width 96 height 13
type input "**********"
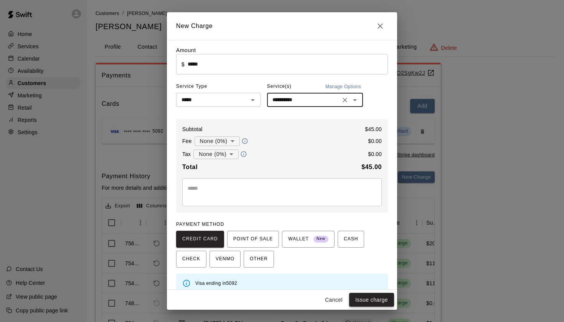
click at [374, 301] on button "Issue charge" at bounding box center [371, 300] width 45 height 14
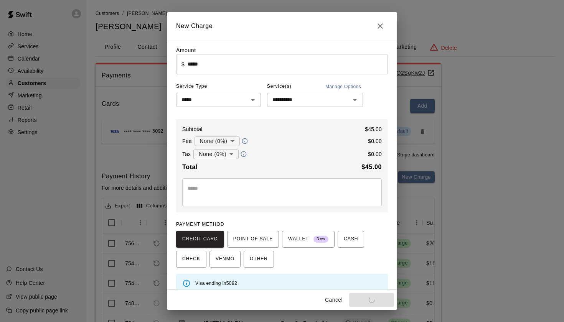
type input "*"
